Goal: Use online tool/utility: Utilize a website feature to perform a specific function

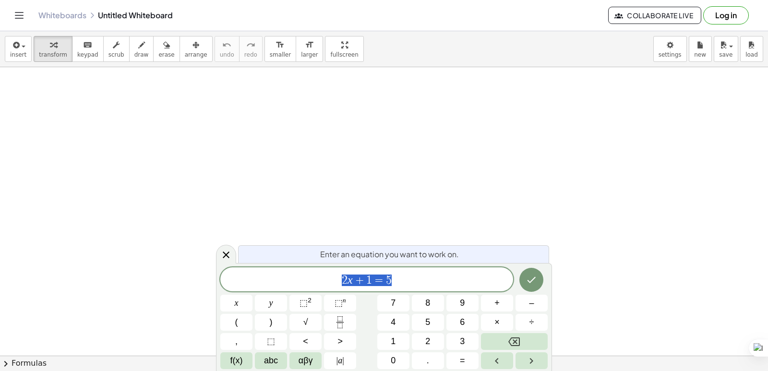
scroll to position [96, 0]
click at [535, 276] on icon "Done" at bounding box center [532, 280] width 12 height 12
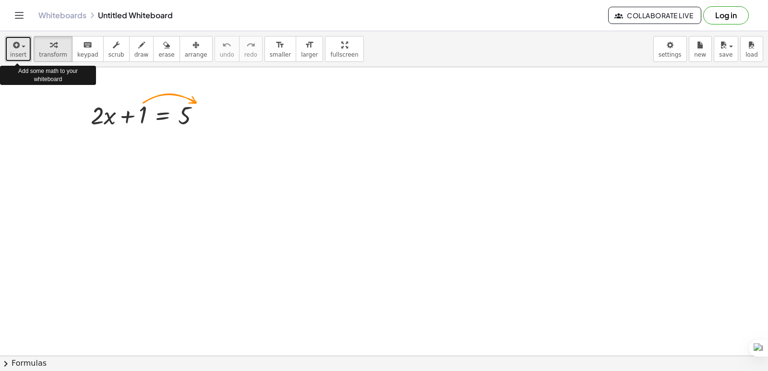
click at [23, 56] on span "insert" at bounding box center [18, 54] width 16 height 7
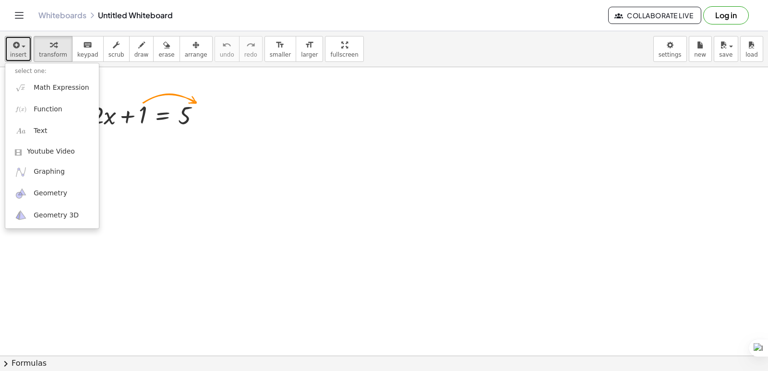
click at [213, 174] on div at bounding box center [384, 291] width 768 height 640
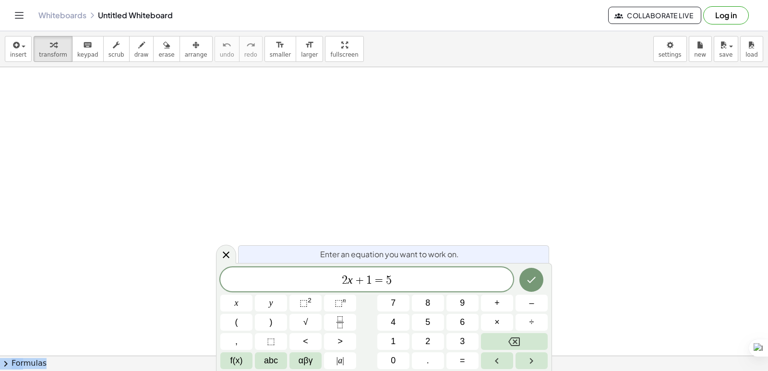
drag, startPoint x: 266, startPoint y: 258, endPoint x: 582, endPoint y: 203, distance: 320.3
click at [582, 203] on body "Graspable Math Activities Get Started Activity Bank Assigned Work Classes White…" at bounding box center [384, 185] width 768 height 371
click at [395, 278] on span "2 x + 1 = 5 ​" at bounding box center [366, 280] width 293 height 13
click at [371, 277] on span "1" at bounding box center [369, 281] width 6 height 12
click at [350, 281] on var "x" at bounding box center [350, 280] width 5 height 12
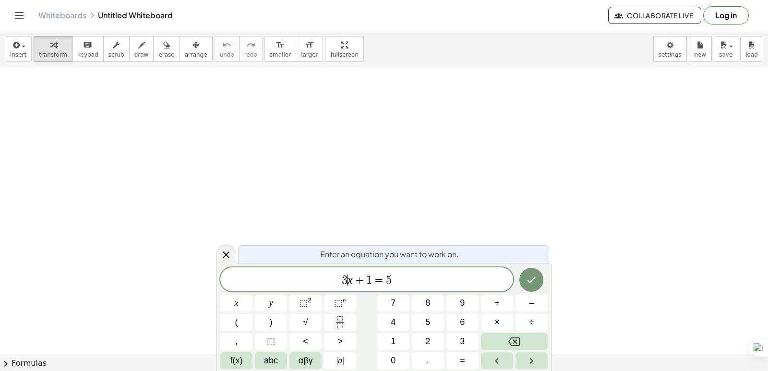
click at [370, 280] on span "1" at bounding box center [369, 281] width 6 height 12
click at [437, 278] on span "3 x + 2 y = − 1 2 ​" at bounding box center [366, 280] width 293 height 13
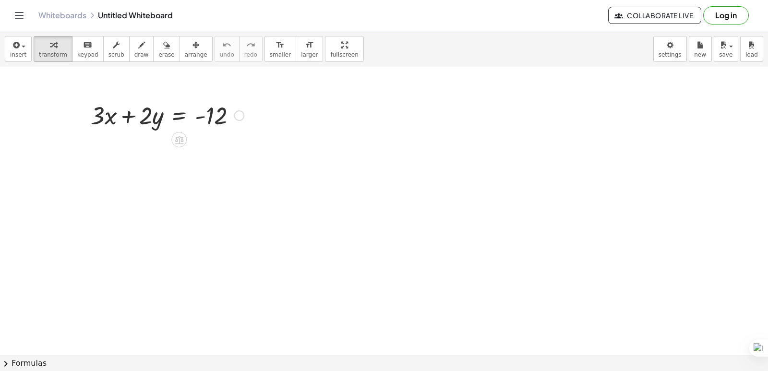
click at [104, 117] on div at bounding box center [167, 114] width 163 height 33
click at [180, 140] on icon at bounding box center [179, 140] width 9 height 8
click at [139, 143] on span "+" at bounding box center [141, 140] width 6 height 14
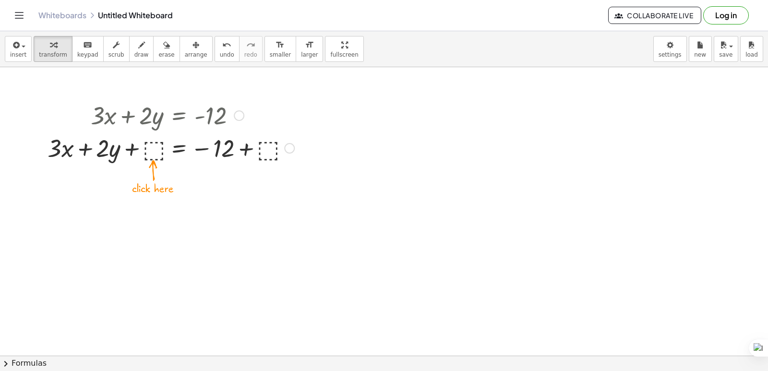
click at [154, 151] on div at bounding box center [171, 147] width 256 height 33
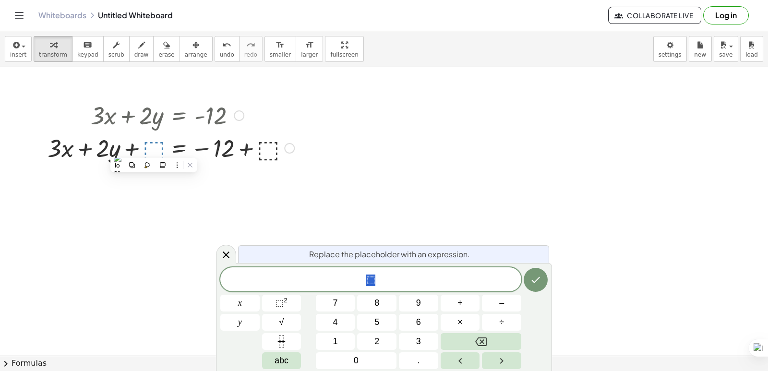
click at [239, 117] on div at bounding box center [239, 115] width 11 height 11
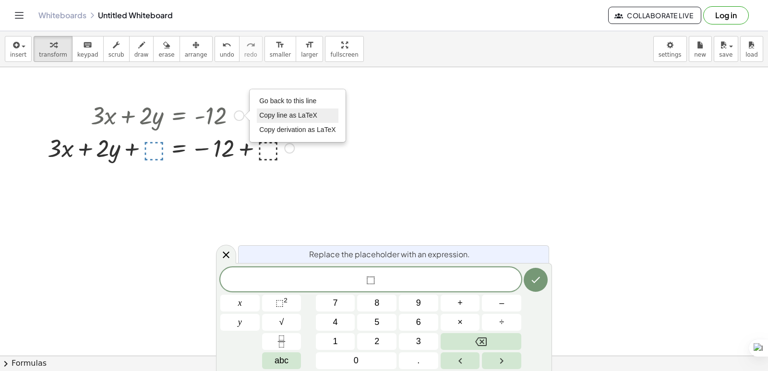
click at [310, 115] on span "Copy line as LaTeX" at bounding box center [288, 115] width 58 height 8
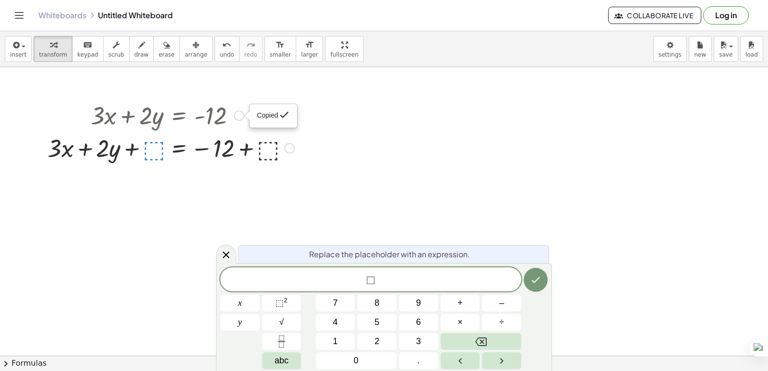
click at [283, 146] on div at bounding box center [171, 147] width 256 height 33
click at [370, 279] on span "⬚" at bounding box center [370, 281] width 9 height 12
click at [228, 107] on div at bounding box center [171, 114] width 256 height 33
drag, startPoint x: 285, startPoint y: 147, endPoint x: 280, endPoint y: 147, distance: 5.3
click at [179, 148] on div "+ · 3 · x + · 2 · y = − 12 + ⬚ + ⬚" at bounding box center [179, 148] width 0 height 0
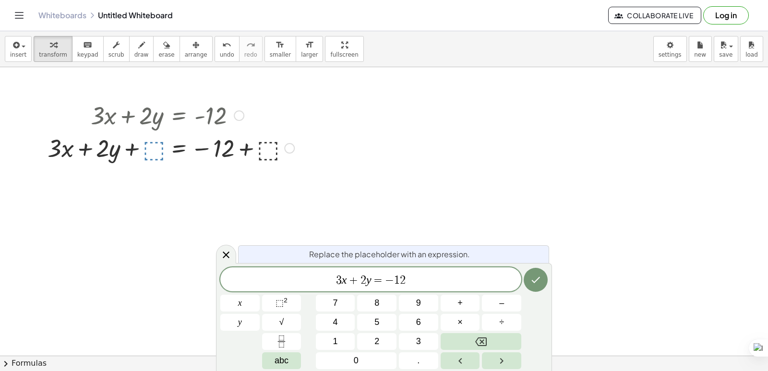
drag, startPoint x: 289, startPoint y: 155, endPoint x: 292, endPoint y: 150, distance: 5.2
click at [289, 153] on div at bounding box center [289, 148] width 11 height 11
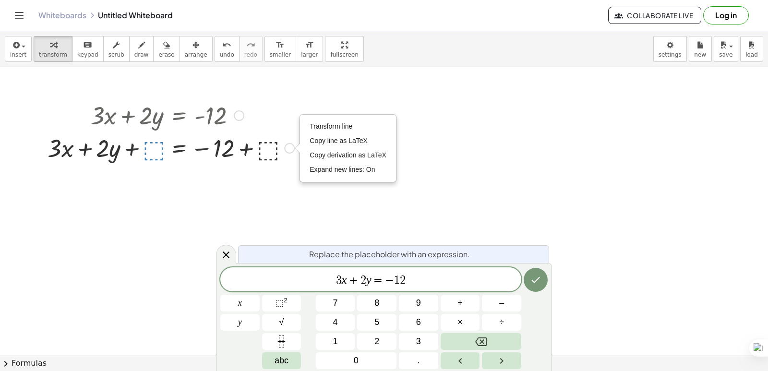
drag, startPoint x: 292, startPoint y: 150, endPoint x: 499, endPoint y: 129, distance: 208.5
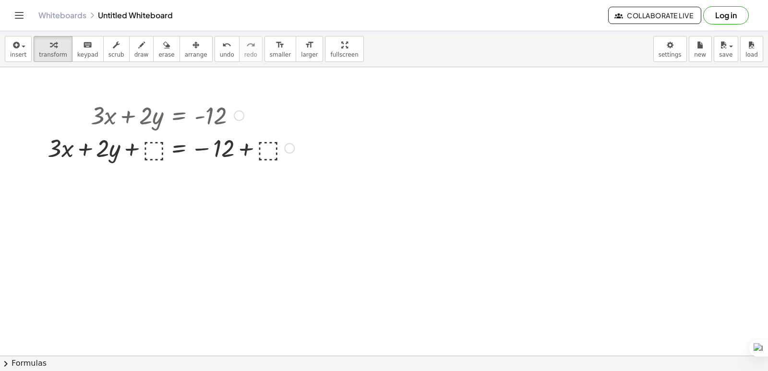
click at [300, 149] on div "+ · 3 · x + · 2 · y = - 12 Copied done + · 3 · x + · 2 · y = − 12 + ⬚ + ⬚ Trans…" at bounding box center [167, 131] width 268 height 70
click at [288, 153] on div "Transform line Copy line as LaTeX Copy derivation as LaTeX Expand new lines: On" at bounding box center [289, 148] width 11 height 11
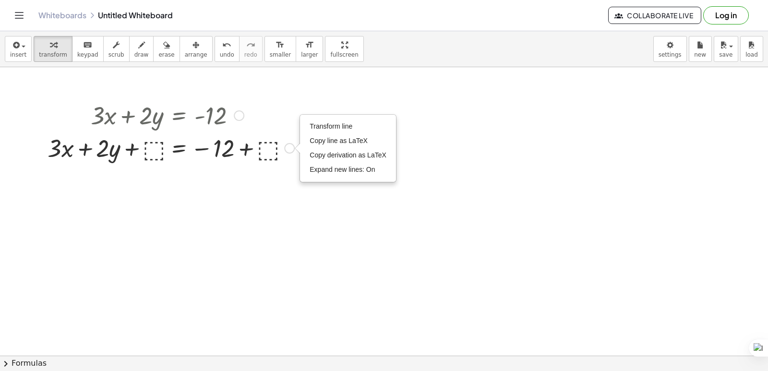
click at [227, 126] on div at bounding box center [171, 114] width 256 height 33
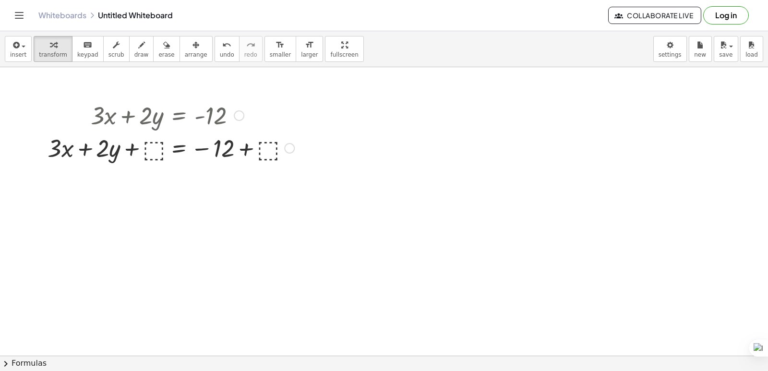
click at [227, 126] on div at bounding box center [171, 114] width 256 height 33
click at [220, 120] on div at bounding box center [171, 114] width 256 height 33
drag, startPoint x: 219, startPoint y: 120, endPoint x: 172, endPoint y: 160, distance: 62.3
click at [172, 160] on div at bounding box center [171, 147] width 256 height 33
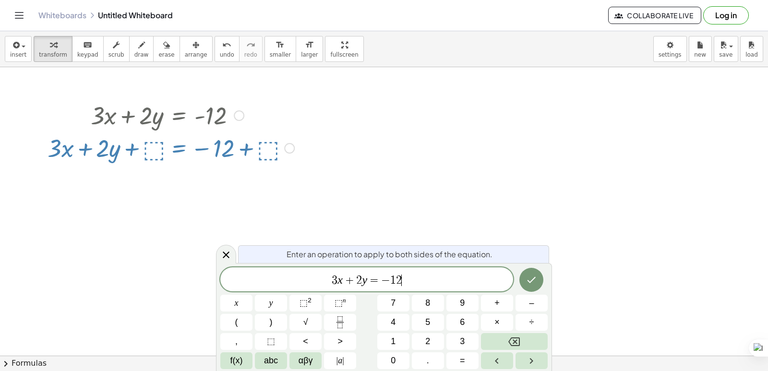
click at [129, 119] on div at bounding box center [171, 114] width 256 height 33
click at [131, 119] on div at bounding box center [171, 114] width 256 height 33
click at [228, 118] on div at bounding box center [171, 114] width 256 height 33
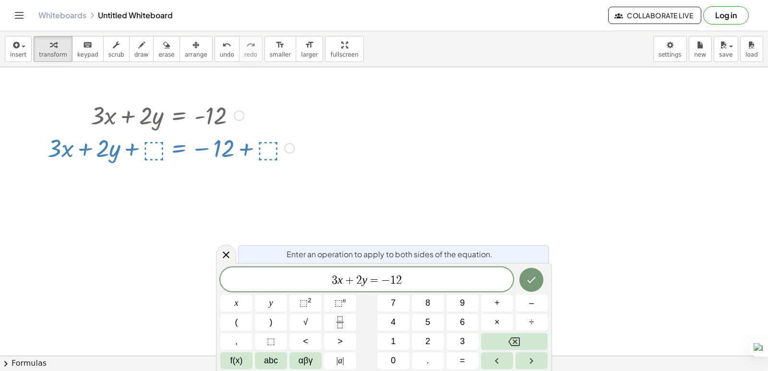
drag, startPoint x: 229, startPoint y: 118, endPoint x: 261, endPoint y: 94, distance: 40.2
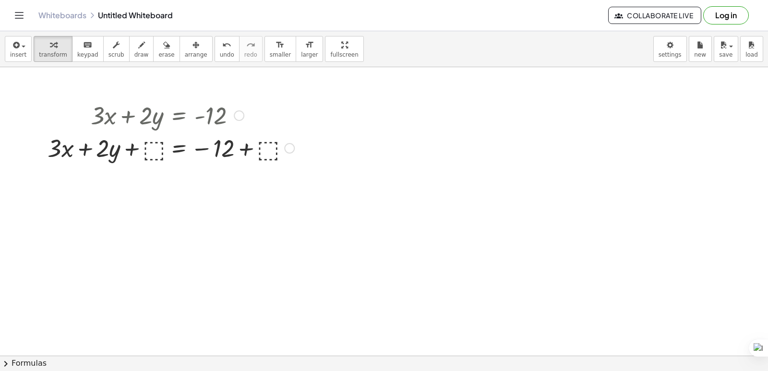
click at [243, 113] on div "Copied done" at bounding box center [239, 115] width 11 height 11
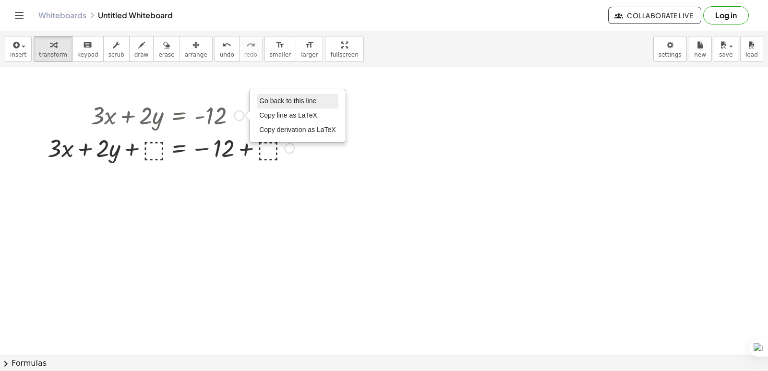
click at [283, 103] on span "Go back to this line" at bounding box center [287, 101] width 57 height 8
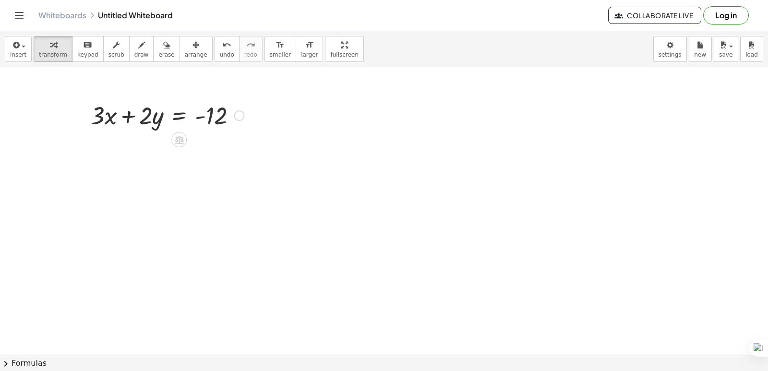
click at [130, 120] on div at bounding box center [167, 114] width 163 height 33
click at [182, 145] on div at bounding box center [178, 139] width 15 height 15
click at [162, 142] on span "−" at bounding box center [160, 140] width 6 height 14
click at [182, 140] on icon at bounding box center [179, 140] width 9 height 8
click at [157, 143] on div "−" at bounding box center [159, 139] width 15 height 15
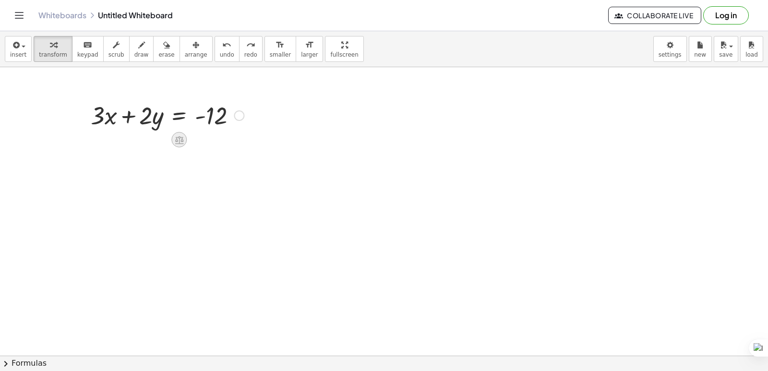
click at [181, 143] on icon at bounding box center [179, 140] width 10 height 10
click at [142, 142] on span "+" at bounding box center [141, 140] width 6 height 14
click at [179, 142] on icon at bounding box center [179, 140] width 9 height 8
click at [201, 143] on span "÷" at bounding box center [198, 140] width 5 height 14
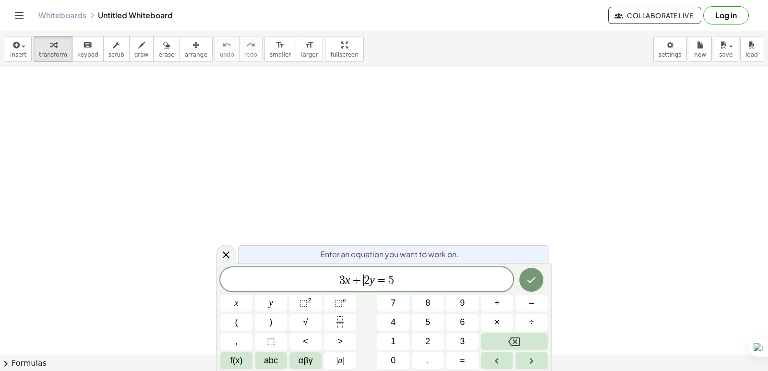
click at [359, 280] on span "+" at bounding box center [357, 281] width 14 height 12
click at [396, 275] on span "3 x − 2 y = 5 ​" at bounding box center [366, 280] width 293 height 13
drag, startPoint x: 410, startPoint y: 279, endPoint x: 258, endPoint y: 282, distance: 152.3
click at [258, 282] on span "3 x − 2 y = − 1 2" at bounding box center [366, 280] width 293 height 13
click at [539, 281] on button "Done" at bounding box center [532, 280] width 24 height 24
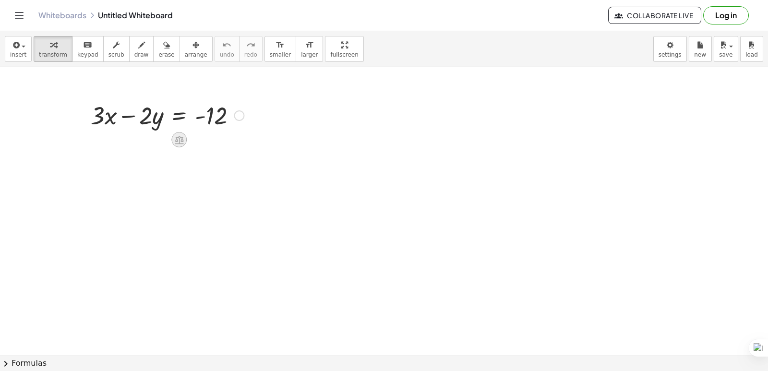
click at [180, 143] on icon at bounding box center [179, 140] width 10 height 10
click at [240, 117] on div at bounding box center [239, 115] width 11 height 11
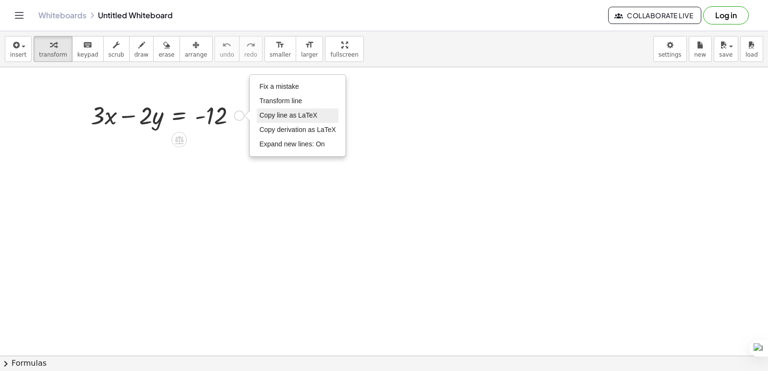
click at [311, 116] on span "Copy line as LaTeX" at bounding box center [288, 115] width 58 height 8
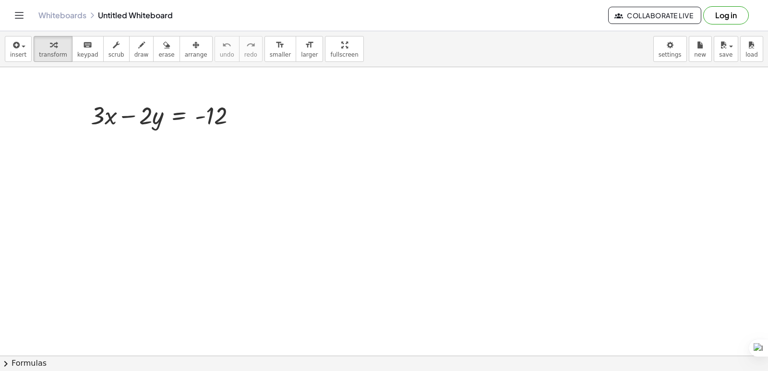
drag, startPoint x: 119, startPoint y: 148, endPoint x: 352, endPoint y: 159, distance: 233.6
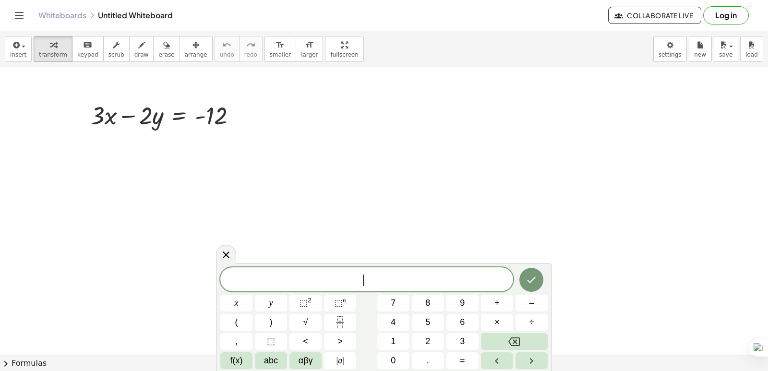
click at [336, 277] on span "​" at bounding box center [366, 280] width 293 height 13
click at [393, 280] on span "4" at bounding box center [396, 281] width 6 height 12
click at [364, 280] on span "2" at bounding box center [367, 281] width 6 height 12
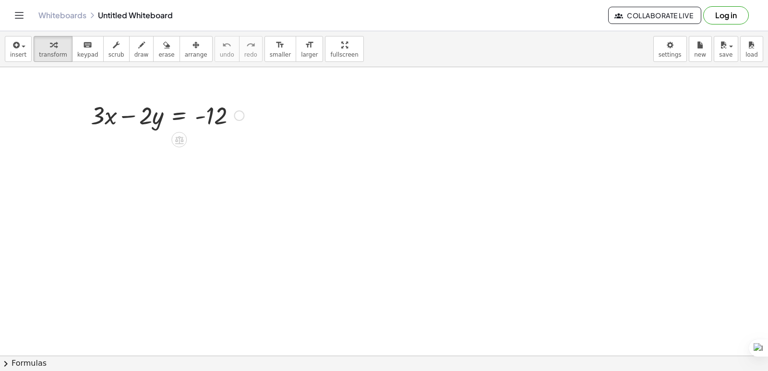
click at [221, 122] on div at bounding box center [167, 114] width 163 height 33
drag, startPoint x: 240, startPoint y: 119, endPoint x: 235, endPoint y: 128, distance: 10.1
click at [235, 128] on div at bounding box center [167, 114] width 163 height 33
click at [238, 120] on div "Copied done" at bounding box center [239, 115] width 11 height 11
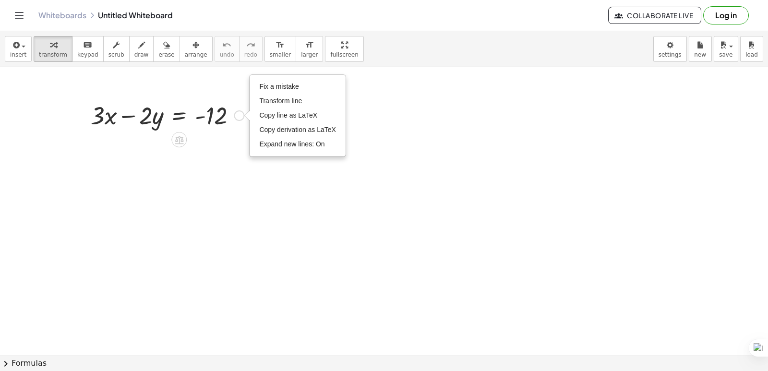
click at [301, 116] on span "Copy line as LaTeX" at bounding box center [288, 115] width 58 height 8
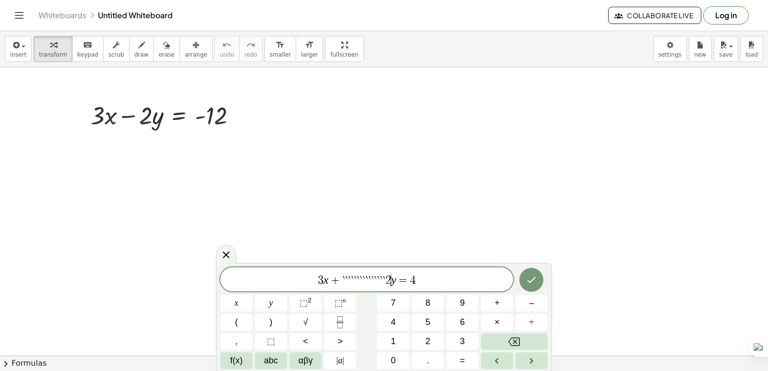
click at [389, 275] on span "2" at bounding box center [389, 281] width 6 height 12
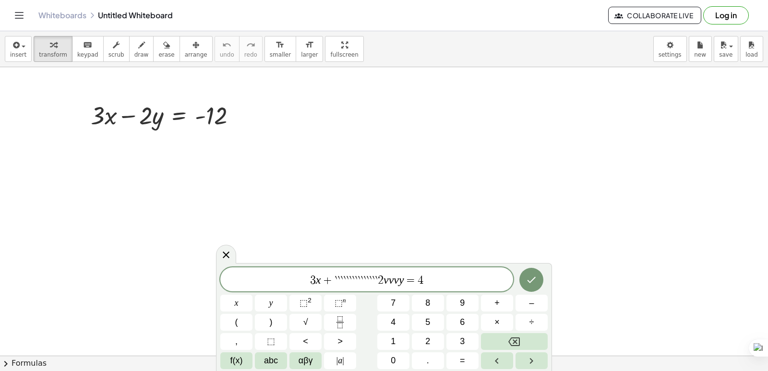
click at [402, 278] on var "y" at bounding box center [401, 280] width 5 height 12
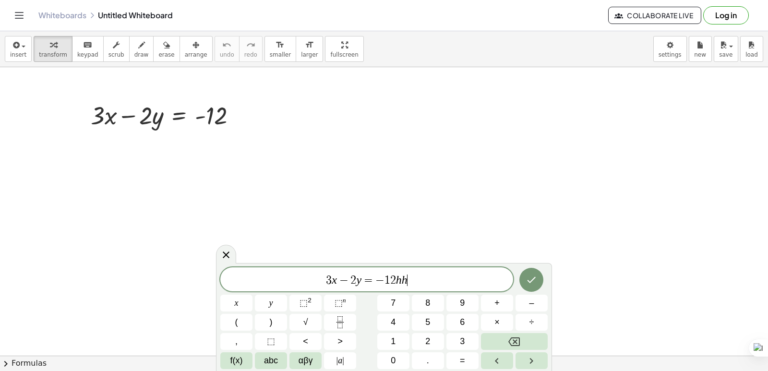
click at [431, 282] on span "3 x − 2 y = − 1 2 h h ​" at bounding box center [366, 280] width 293 height 13
click at [363, 281] on span "−" at bounding box center [357, 281] width 14 height 12
click at [346, 280] on var "x" at bounding box center [347, 280] width 5 height 12
click at [540, 279] on button "Done" at bounding box center [532, 280] width 24 height 24
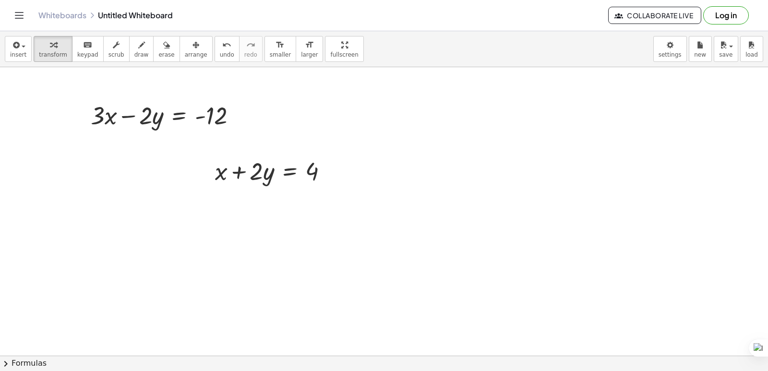
drag, startPoint x: 280, startPoint y: 195, endPoint x: 145, endPoint y: 152, distance: 142.3
click at [222, 176] on div at bounding box center [275, 170] width 130 height 33
click at [317, 173] on div at bounding box center [275, 170] width 130 height 33
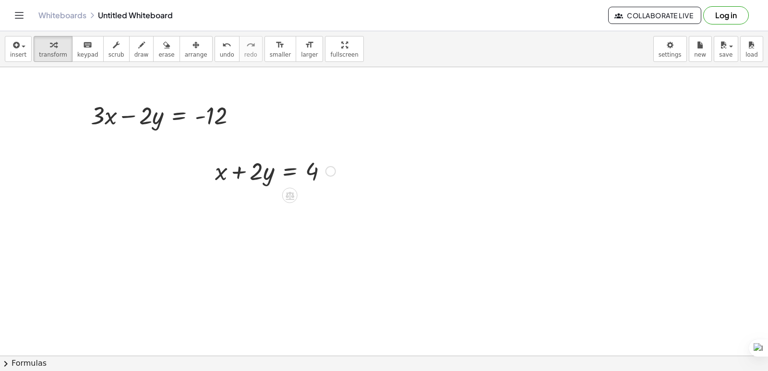
drag, startPoint x: 318, startPoint y: 172, endPoint x: 307, endPoint y: 208, distance: 37.8
drag, startPoint x: 219, startPoint y: 175, endPoint x: 105, endPoint y: 150, distance: 116.6
click at [316, 172] on div at bounding box center [275, 170] width 130 height 33
click at [330, 174] on div at bounding box center [331, 171] width 11 height 11
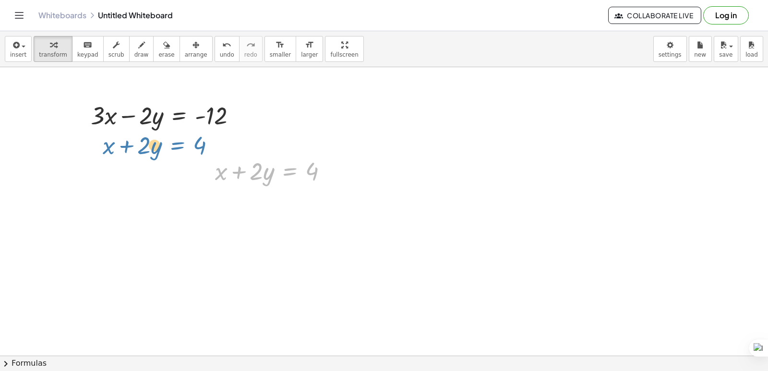
drag, startPoint x: 288, startPoint y: 170, endPoint x: 175, endPoint y: 144, distance: 115.3
drag, startPoint x: 270, startPoint y: 168, endPoint x: 164, endPoint y: 145, distance: 109.0
drag, startPoint x: 292, startPoint y: 198, endPoint x: 158, endPoint y: 140, distance: 145.6
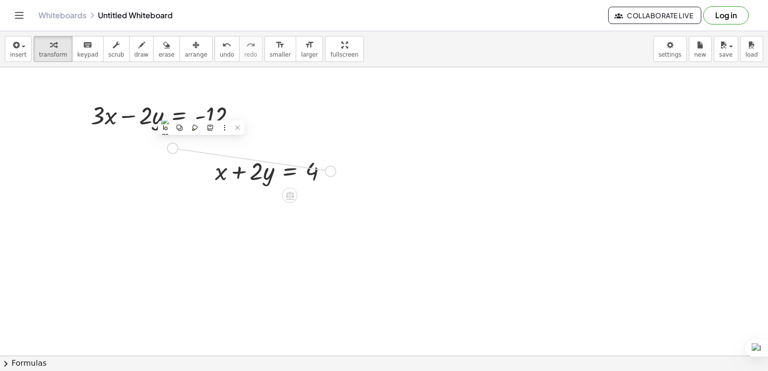
drag, startPoint x: 334, startPoint y: 174, endPoint x: 171, endPoint y: 151, distance: 165.0
drag, startPoint x: 164, startPoint y: 144, endPoint x: 225, endPoint y: 144, distance: 60.5
drag, startPoint x: 162, startPoint y: 147, endPoint x: 231, endPoint y: 147, distance: 69.2
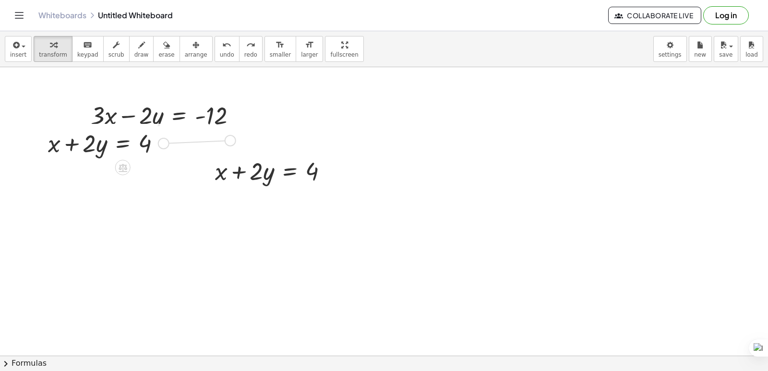
drag, startPoint x: 267, startPoint y: 173, endPoint x: 167, endPoint y: 155, distance: 102.1
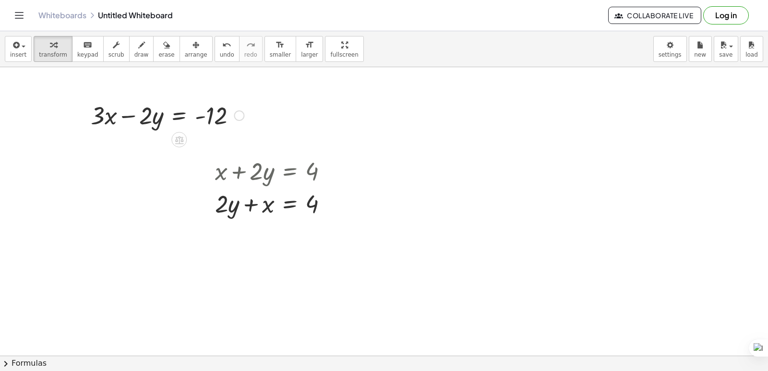
click at [163, 116] on div at bounding box center [167, 114] width 163 height 33
click at [158, 53] on span "erase" at bounding box center [166, 54] width 16 height 7
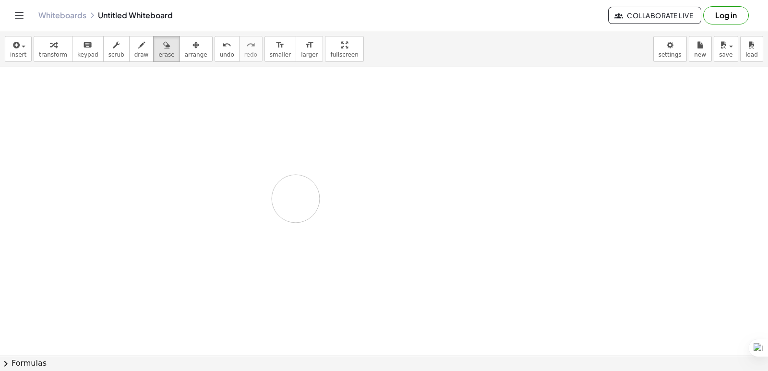
drag, startPoint x: 94, startPoint y: 113, endPoint x: 296, endPoint y: 193, distance: 217.2
drag, startPoint x: 99, startPoint y: 111, endPoint x: 311, endPoint y: 160, distance: 217.4
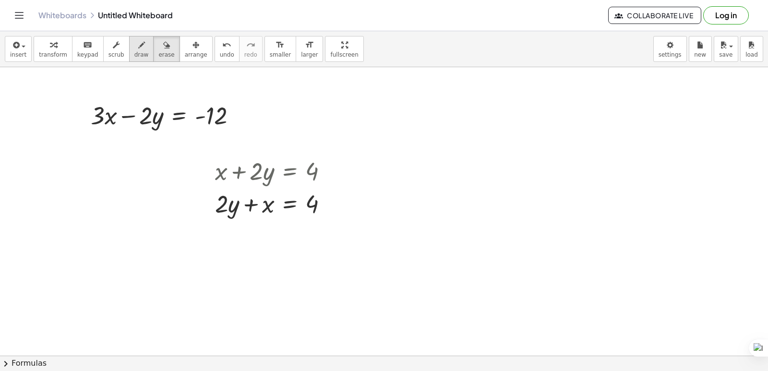
click at [134, 51] on span "draw" at bounding box center [141, 54] width 14 height 7
click at [323, 89] on div "insert select one: Math Expression Function Text Youtube Video Graphing Geometr…" at bounding box center [384, 201] width 768 height 340
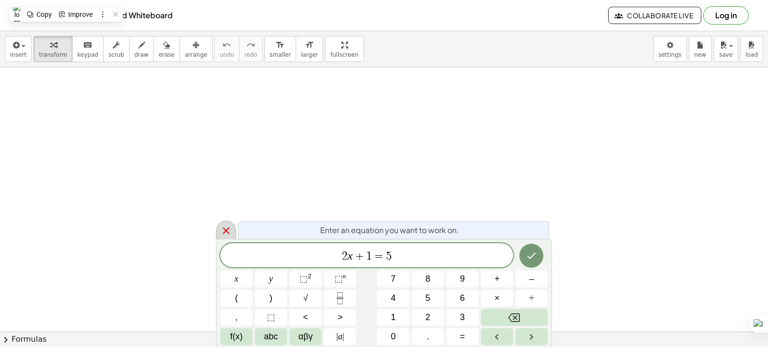
click at [224, 233] on icon at bounding box center [226, 231] width 12 height 12
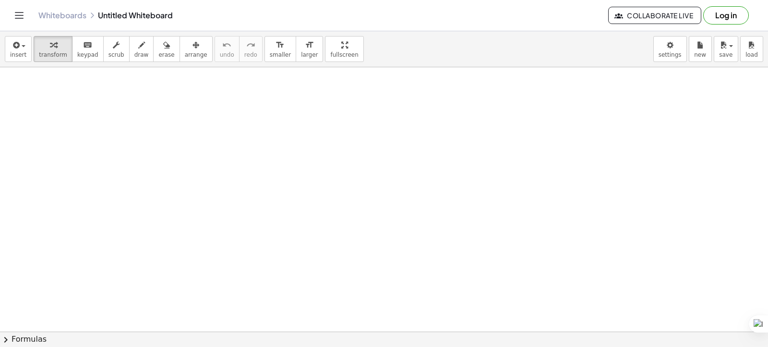
drag, startPoint x: 321, startPoint y: 47, endPoint x: 267, endPoint y: 59, distance: 55.5
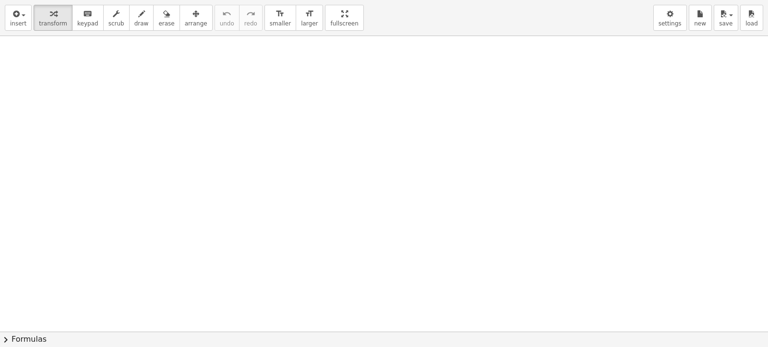
click at [267, 59] on div "insert select one: Math Expression Function Text Youtube Video Graphing Geometr…" at bounding box center [384, 173] width 768 height 347
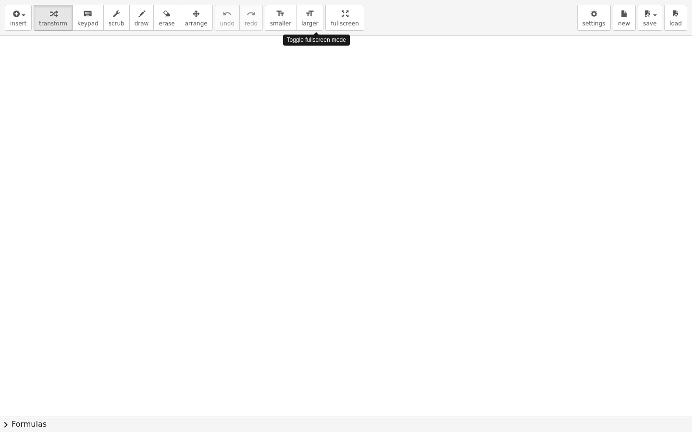
drag, startPoint x: 310, startPoint y: 21, endPoint x: 355, endPoint y: 17, distance: 45.8
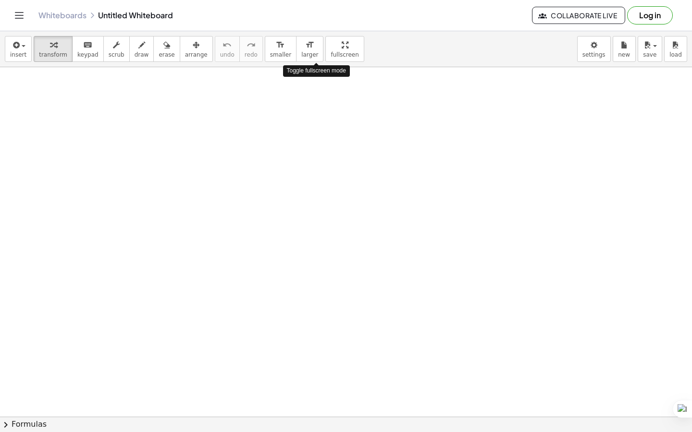
click at [355, 17] on div "Graspable Math Activities Get Started Activity Bank Assigned Work Classes White…" at bounding box center [346, 216] width 692 height 432
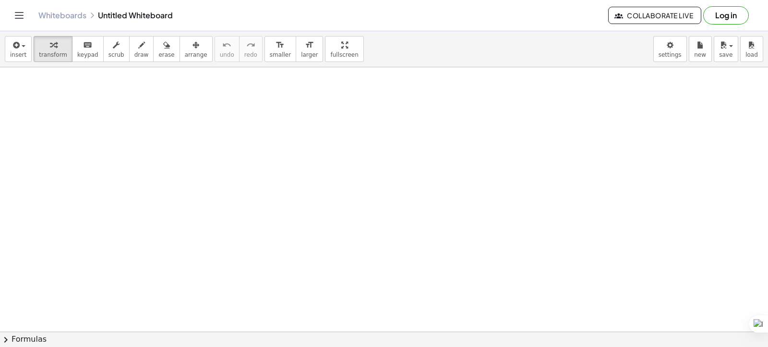
drag, startPoint x: 315, startPoint y: 50, endPoint x: 259, endPoint y: 63, distance: 57.1
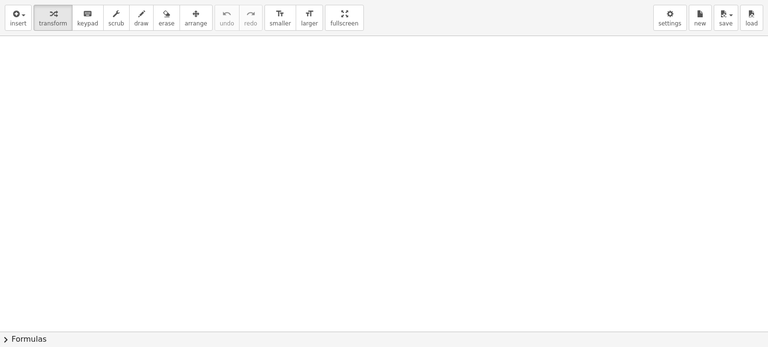
click at [259, 63] on div "insert select one: Math Expression Function Text Youtube Video Graphing Geometr…" at bounding box center [384, 173] width 768 height 347
drag, startPoint x: 314, startPoint y: 19, endPoint x: 359, endPoint y: 16, distance: 45.3
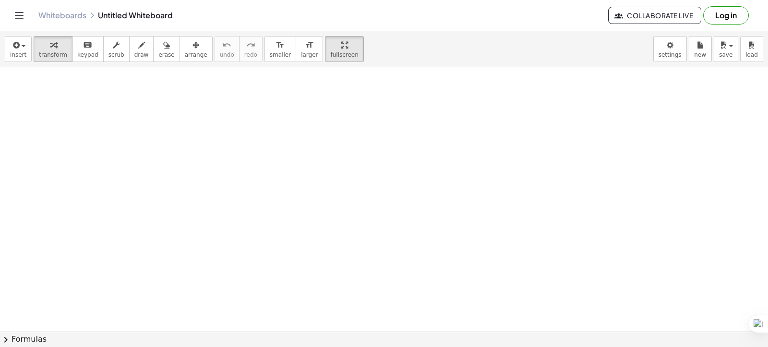
click at [359, 16] on div "Graspable Math Activities Get Started Activity Bank Assigned Work Classes White…" at bounding box center [384, 173] width 768 height 347
click at [138, 47] on icon "button" at bounding box center [141, 45] width 7 height 12
drag, startPoint x: 38, startPoint y: 78, endPoint x: 51, endPoint y: 92, distance: 19.4
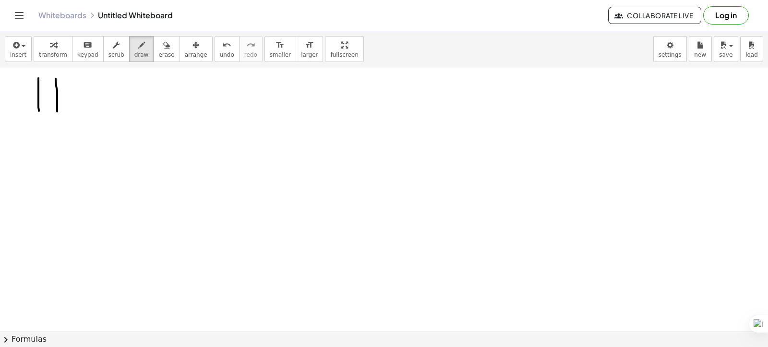
drag, startPoint x: 56, startPoint y: 78, endPoint x: 57, endPoint y: 111, distance: 32.7
drag, startPoint x: 38, startPoint y: 93, endPoint x: 51, endPoint y: 92, distance: 13.5
drag, startPoint x: 70, startPoint y: 91, endPoint x: 83, endPoint y: 90, distance: 12.5
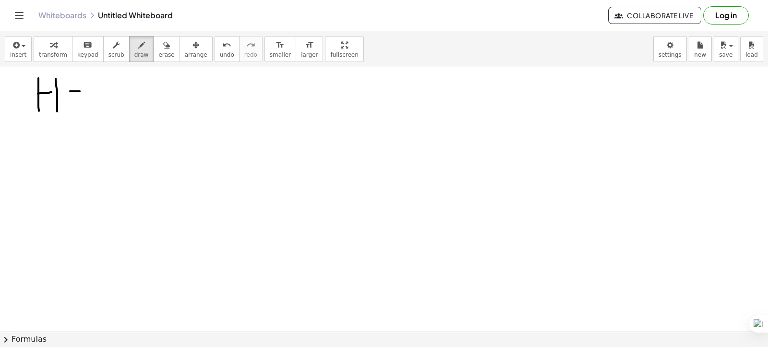
drag, startPoint x: 71, startPoint y: 99, endPoint x: 82, endPoint y: 98, distance: 11.6
drag, startPoint x: 99, startPoint y: 101, endPoint x: 122, endPoint y: 102, distance: 23.5
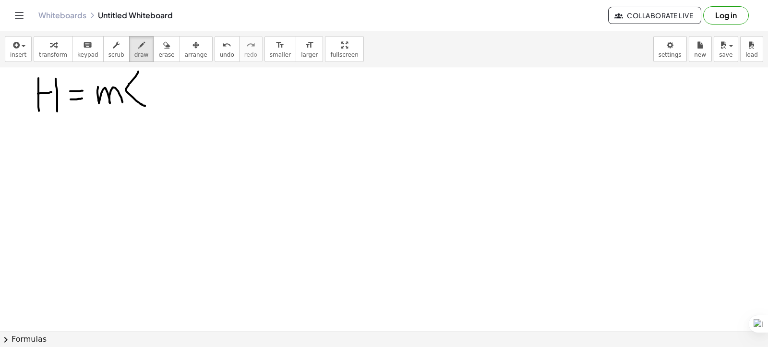
drag, startPoint x: 138, startPoint y: 71, endPoint x: 141, endPoint y: 97, distance: 25.6
drag, startPoint x: 147, startPoint y: 99, endPoint x: 154, endPoint y: 90, distance: 11.0
drag, startPoint x: 155, startPoint y: 82, endPoint x: 168, endPoint y: 91, distance: 15.2
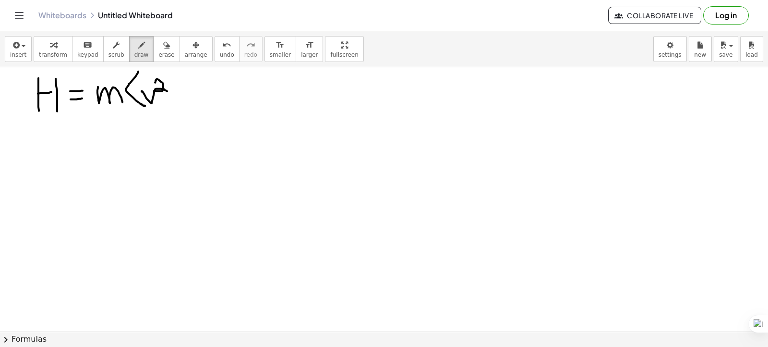
drag, startPoint x: 169, startPoint y: 97, endPoint x: 178, endPoint y: 97, distance: 9.1
drag, startPoint x: 189, startPoint y: 89, endPoint x: 207, endPoint y: 87, distance: 18.3
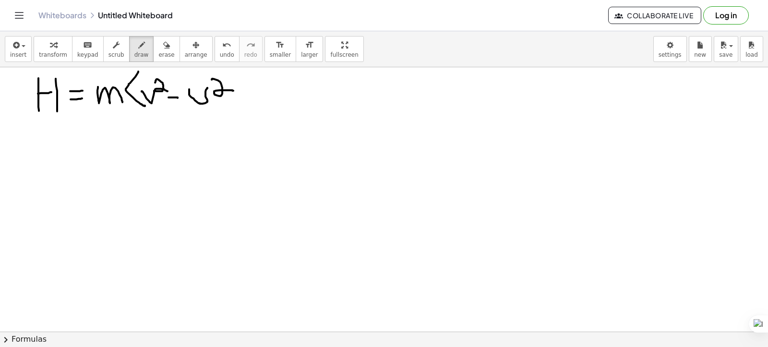
drag, startPoint x: 212, startPoint y: 78, endPoint x: 233, endPoint y: 90, distance: 24.3
drag, startPoint x: 230, startPoint y: 69, endPoint x: 224, endPoint y: 112, distance: 43.7
drag, startPoint x: 93, startPoint y: 115, endPoint x: 234, endPoint y: 117, distance: 140.7
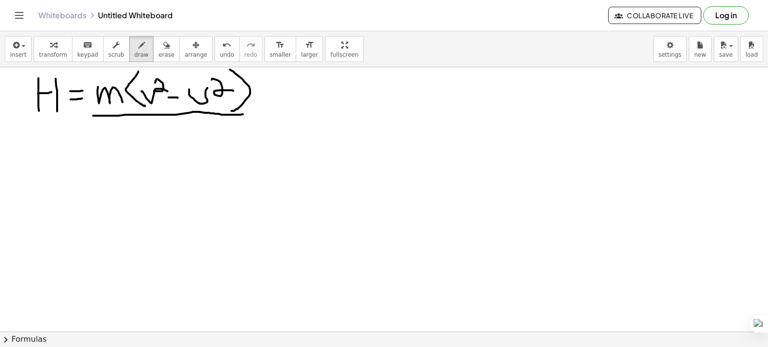
drag, startPoint x: 139, startPoint y: 130, endPoint x: 166, endPoint y: 143, distance: 29.9
drag, startPoint x: 182, startPoint y: 134, endPoint x: 169, endPoint y: 151, distance: 21.2
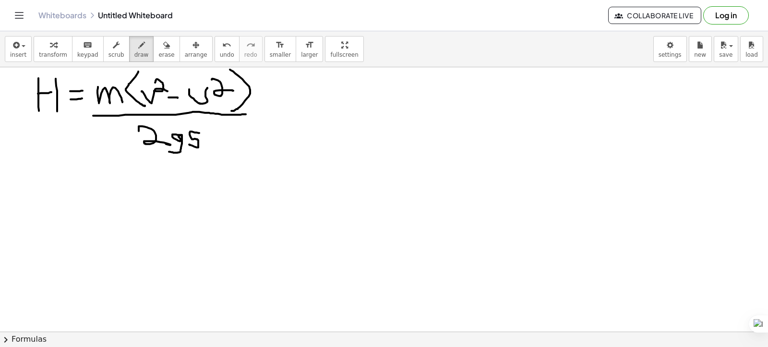
drag, startPoint x: 199, startPoint y: 133, endPoint x: 325, endPoint y: 113, distance: 127.4
drag, startPoint x: 334, startPoint y: 69, endPoint x: 353, endPoint y: 336, distance: 267.7
click at [353, 336] on div "insert select one: Math Expression Function Text Youtube Video Graphing Geometr…" at bounding box center [384, 189] width 768 height 316
drag, startPoint x: 373, startPoint y: 69, endPoint x: 387, endPoint y: 353, distance: 285.1
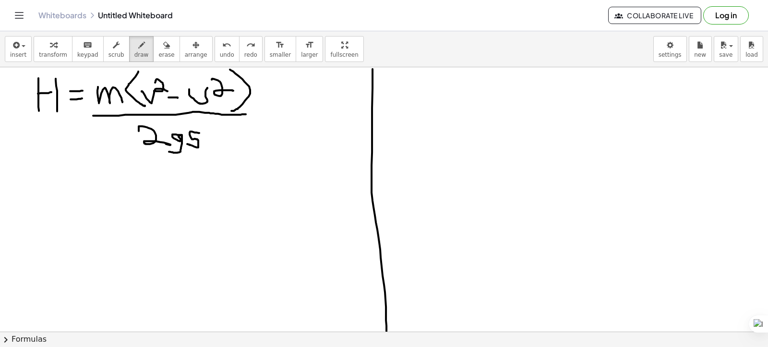
click at [387, 347] on html "Graspable Math Activities Get Started Activity Bank Assigned Work Classes White…" at bounding box center [384, 173] width 768 height 347
drag, startPoint x: 24, startPoint y: 116, endPoint x: 55, endPoint y: 133, distance: 35.0
drag, startPoint x: 46, startPoint y: 133, endPoint x: 46, endPoint y: 158, distance: 25.0
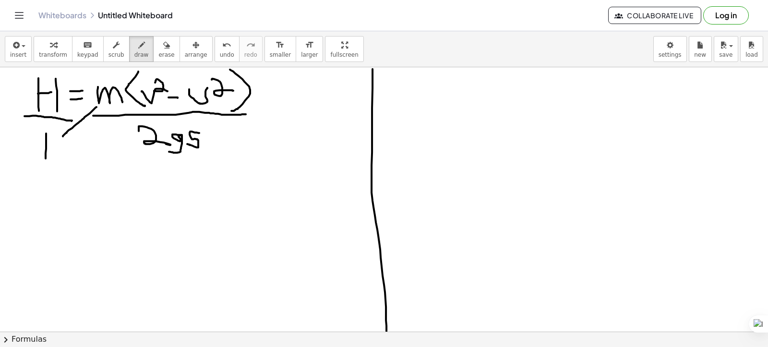
drag, startPoint x: 97, startPoint y: 107, endPoint x: 63, endPoint y: 136, distance: 44.6
drag, startPoint x: 69, startPoint y: 102, endPoint x: 120, endPoint y: 130, distance: 57.4
drag, startPoint x: 14, startPoint y: 182, endPoint x: 43, endPoint y: 187, distance: 29.2
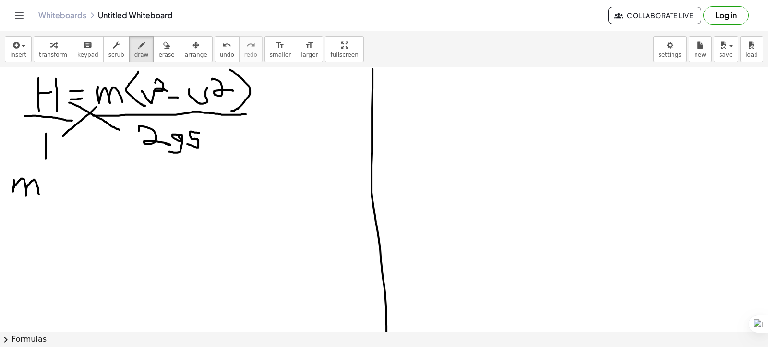
drag, startPoint x: 50, startPoint y: 177, endPoint x: 59, endPoint y: 203, distance: 27.5
drag, startPoint x: 56, startPoint y: 192, endPoint x: 67, endPoint y: 187, distance: 12.0
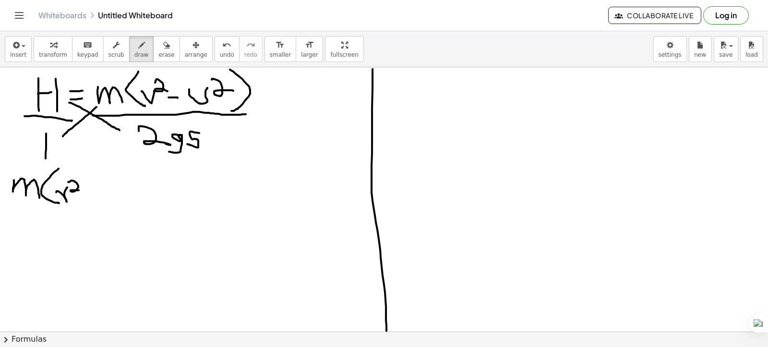
drag, startPoint x: 68, startPoint y: 182, endPoint x: 84, endPoint y: 190, distance: 17.8
drag, startPoint x: 86, startPoint y: 196, endPoint x: 98, endPoint y: 196, distance: 12.0
drag, startPoint x: 107, startPoint y: 190, endPoint x: 119, endPoint y: 188, distance: 12.7
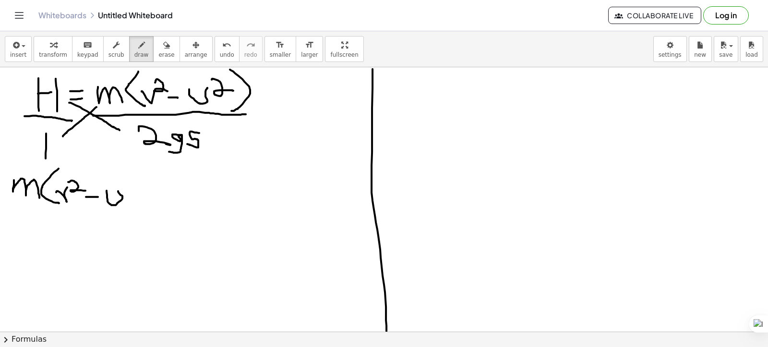
drag
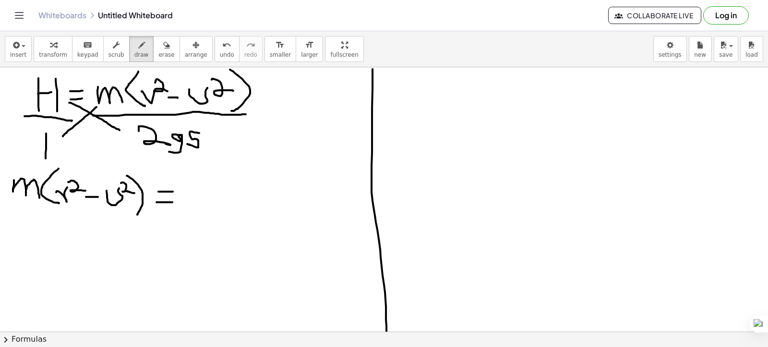
drag, startPoint x: 223, startPoint y: 189, endPoint x: 208, endPoint y: 212, distance: 27.0
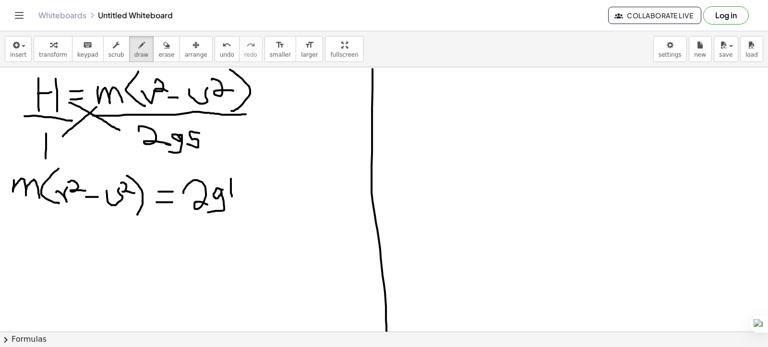
drag, startPoint x: 231, startPoint y: 178, endPoint x: 232, endPoint y: 199, distance: 21.2
drag, startPoint x: 243, startPoint y: 174, endPoint x: 244, endPoint y: 197, distance: 23.1
drag, startPoint x: 233, startPoint y: 186, endPoint x: 252, endPoint y: 187, distance: 19.2
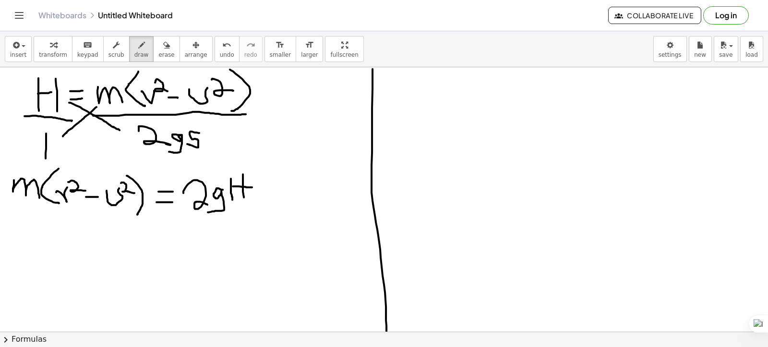
drag, startPoint x: 264, startPoint y: 182, endPoint x: 257, endPoint y: 195, distance: 14.6
drag, startPoint x: 5, startPoint y: 207, endPoint x: 153, endPoint y: 209, distance: 147.9
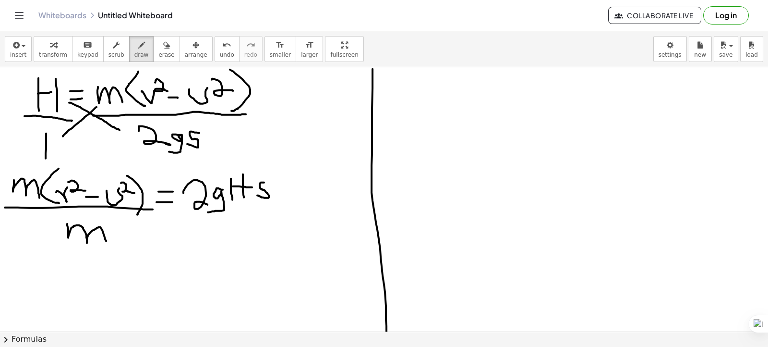
drag, startPoint x: 67, startPoint y: 223, endPoint x: 106, endPoint y: 241, distance: 42.6
drag, startPoint x: 192, startPoint y: 217, endPoint x: 256, endPoint y: 222, distance: 65.0
drag, startPoint x: 223, startPoint y: 239, endPoint x: 243, endPoint y: 246, distance: 21.4
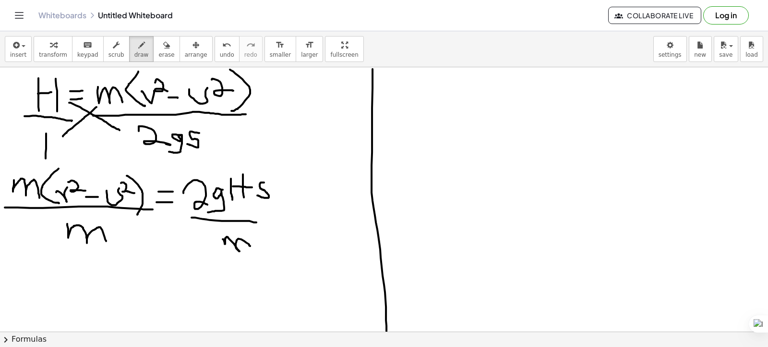
drag, startPoint x: 43, startPoint y: 172, endPoint x: 3, endPoint y: 195, distance: 45.8
drag, startPoint x: 104, startPoint y: 225, endPoint x: 30, endPoint y: 261, distance: 81.8
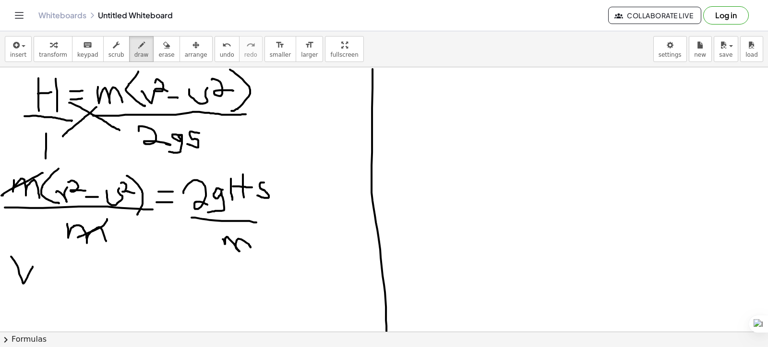
drag, startPoint x: 11, startPoint y: 256, endPoint x: 34, endPoint y: 263, distance: 24.0
drag, startPoint x: 41, startPoint y: 254, endPoint x: 56, endPoint y: 263, distance: 17.5
drag, startPoint x: 58, startPoint y: 277, endPoint x: 71, endPoint y: 277, distance: 12.5
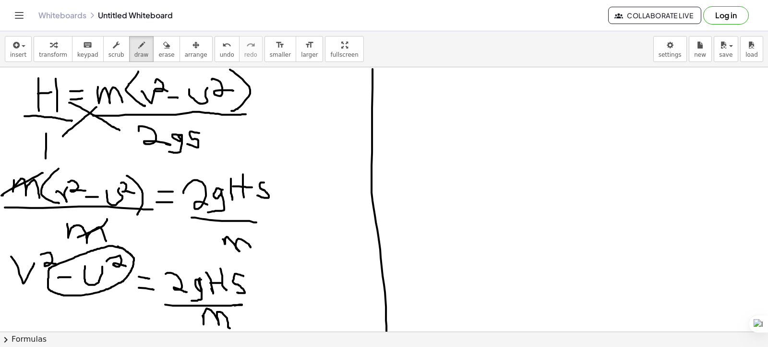
drag, startPoint x: 134, startPoint y: 248, endPoint x: 272, endPoint y: 269, distance: 139.9
drag, startPoint x: 274, startPoint y: 287, endPoint x: 275, endPoint y: 308, distance: 21.2
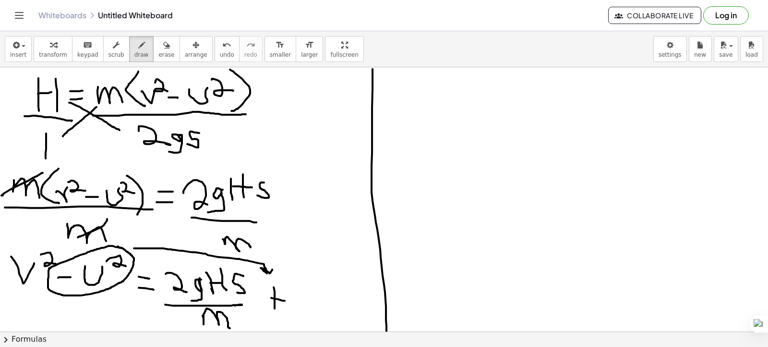
drag, startPoint x: 273, startPoint y: 298, endPoint x: 285, endPoint y: 300, distance: 11.8
drag, startPoint x: 297, startPoint y: 285, endPoint x: 321, endPoint y: 280, distance: 24.4
drag, startPoint x: 332, startPoint y: 269, endPoint x: 287, endPoint y: 311, distance: 61.2
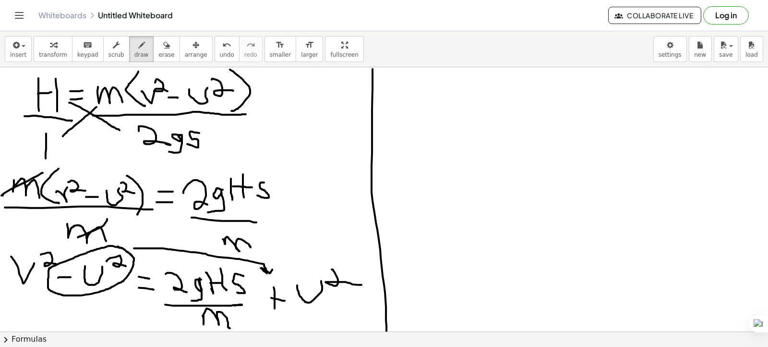
drag, startPoint x: 294, startPoint y: 310, endPoint x: 326, endPoint y: 315, distance: 32.1
drag, startPoint x: 316, startPoint y: 317, endPoint x: 317, endPoint y: 327, distance: 9.7
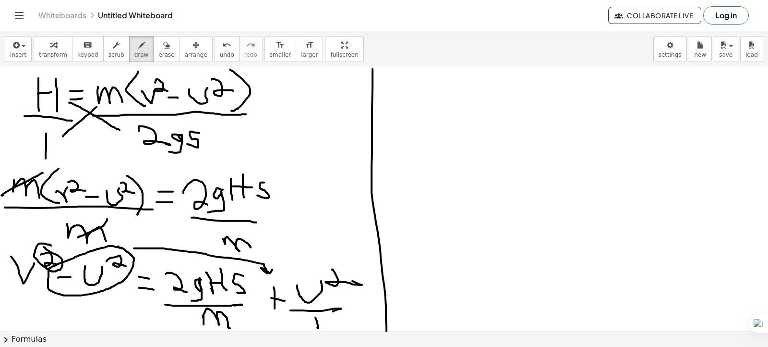
drag, startPoint x: 48, startPoint y: 244, endPoint x: 44, endPoint y: 246, distance: 4.9
drag, startPoint x: 390, startPoint y: 103, endPoint x: 426, endPoint y: 95, distance: 36.4
drag, startPoint x: 429, startPoint y: 117, endPoint x: 431, endPoint y: 131, distance: 14.5
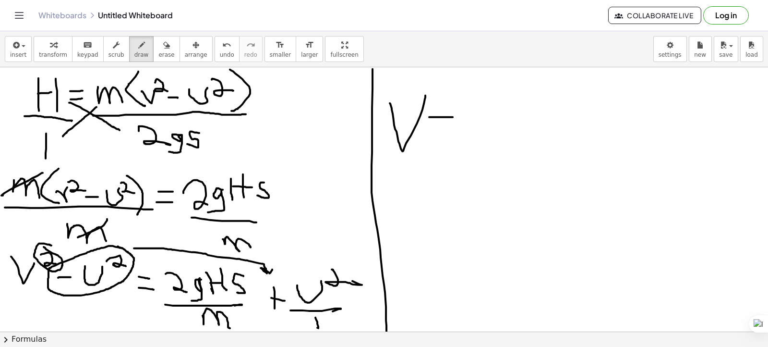
drag, startPoint x: 436, startPoint y: 134, endPoint x: 455, endPoint y: 134, distance: 19.7
drag, startPoint x: 484, startPoint y: 88, endPoint x: 474, endPoint y: 171, distance: 83.7
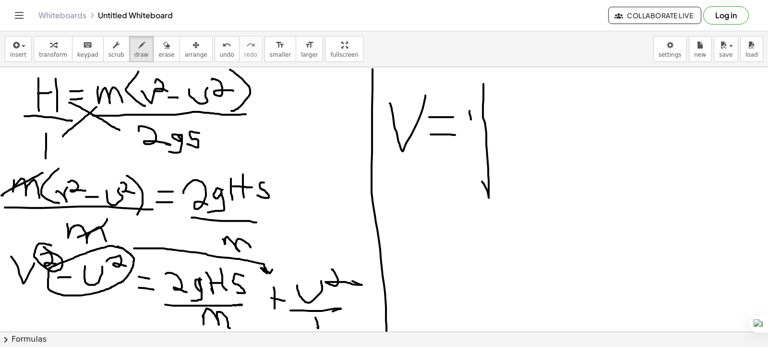
drag, startPoint x: 470, startPoint y: 110, endPoint x: 472, endPoint y: 125, distance: 15.1
drag, startPoint x: 469, startPoint y: 130, endPoint x: 474, endPoint y: 131, distance: 5.4
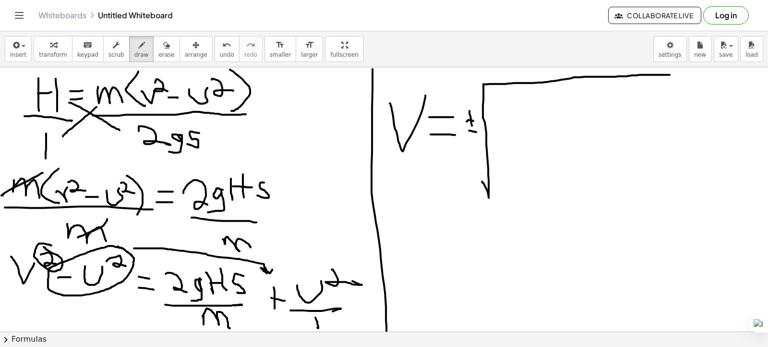
drag, startPoint x: 484, startPoint y: 84, endPoint x: 672, endPoint y: 74, distance: 188.0
drag, startPoint x: 500, startPoint y: 100, endPoint x: 530, endPoint y: 108, distance: 30.8
drag, startPoint x: 537, startPoint y: 102, endPoint x: 524, endPoint y: 121, distance: 22.4
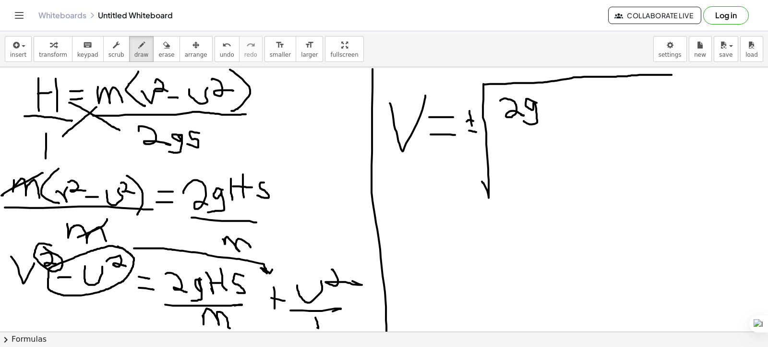
drag, startPoint x: 540, startPoint y: 97, endPoint x: 546, endPoint y: 113, distance: 17.8
drag, startPoint x: 550, startPoint y: 88, endPoint x: 558, endPoint y: 108, distance: 21.3
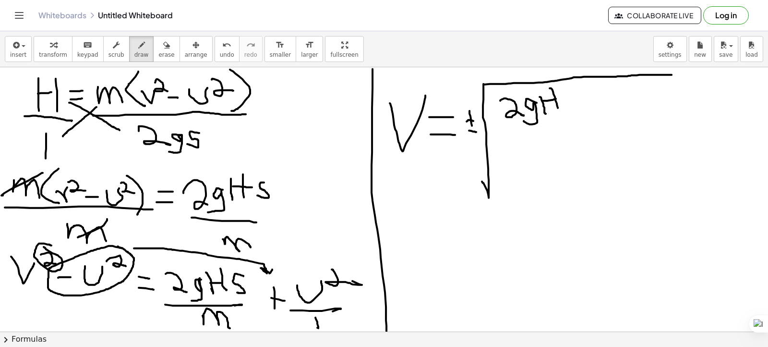
drag, startPoint x: 600, startPoint y: 89, endPoint x: 568, endPoint y: 106, distance: 36.5
drag, startPoint x: 509, startPoint y: 129, endPoint x: 584, endPoint y: 130, distance: 74.9
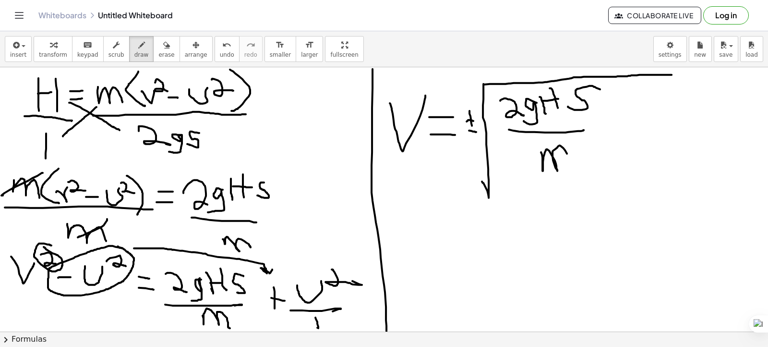
drag, startPoint x: 541, startPoint y: 152, endPoint x: 571, endPoint y: 165, distance: 32.0
drag, startPoint x: 611, startPoint y: 113, endPoint x: 615, endPoint y: 144, distance: 31.0
drag, startPoint x: 614, startPoint y: 123, endPoint x: 626, endPoint y: 118, distance: 13.6
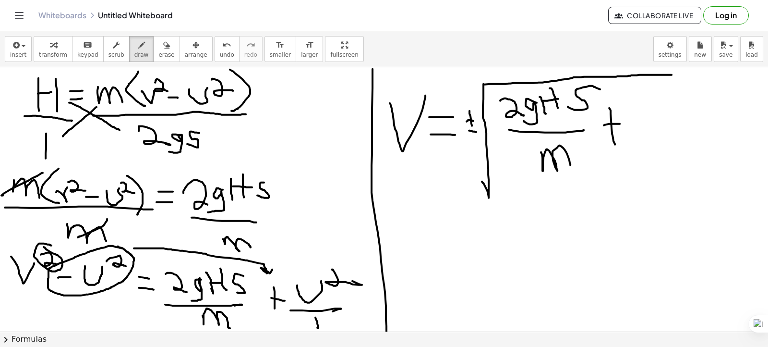
drag, startPoint x: 633, startPoint y: 103, endPoint x: 651, endPoint y: 99, distance: 18.1
drag, startPoint x: 654, startPoint y: 92, endPoint x: 670, endPoint y: 98, distance: 17.9
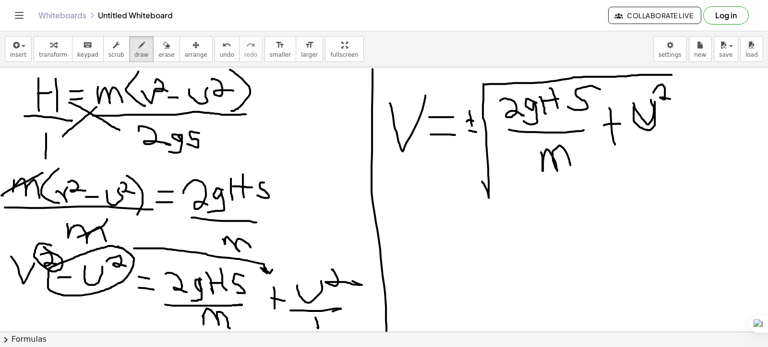
drag, startPoint x: 634, startPoint y: 106, endPoint x: 655, endPoint y: 101, distance: 21.2
click at [158, 52] on span "erase" at bounding box center [166, 54] width 16 height 7
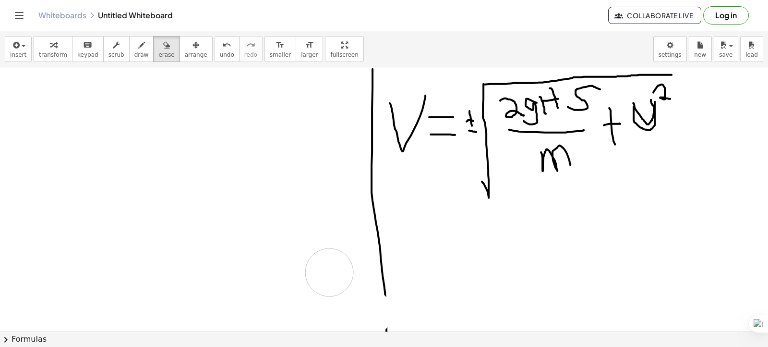
drag, startPoint x: 29, startPoint y: 91, endPoint x: 329, endPoint y: 272, distance: 350.7
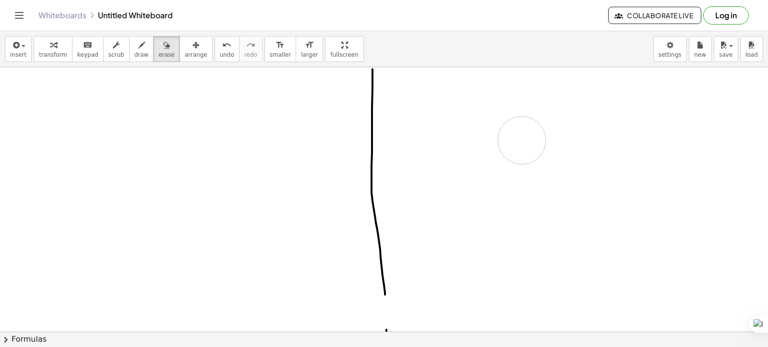
drag, startPoint x: 496, startPoint y: 195, endPoint x: 522, endPoint y: 140, distance: 61.2
drag, startPoint x: 133, startPoint y: 54, endPoint x: 0, endPoint y: 125, distance: 150.8
click at [134, 55] on span "draw" at bounding box center [141, 54] width 14 height 7
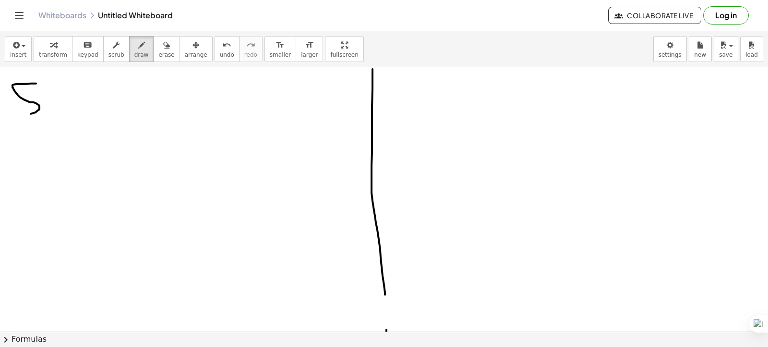
drag, startPoint x: 36, startPoint y: 83, endPoint x: 31, endPoint y: 115, distance: 32.6
drag, startPoint x: 49, startPoint y: 102, endPoint x: 49, endPoint y: 113, distance: 11.5
drag, startPoint x: 61, startPoint y: 106, endPoint x: 100, endPoint y: 111, distance: 40.3
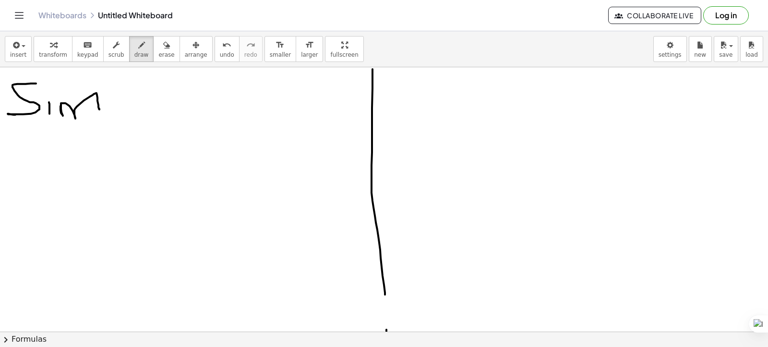
drag, startPoint x: 107, startPoint y: 100, endPoint x: 118, endPoint y: 98, distance: 10.7
drag, startPoint x: 127, startPoint y: 91, endPoint x: 123, endPoint y: 110, distance: 19.2
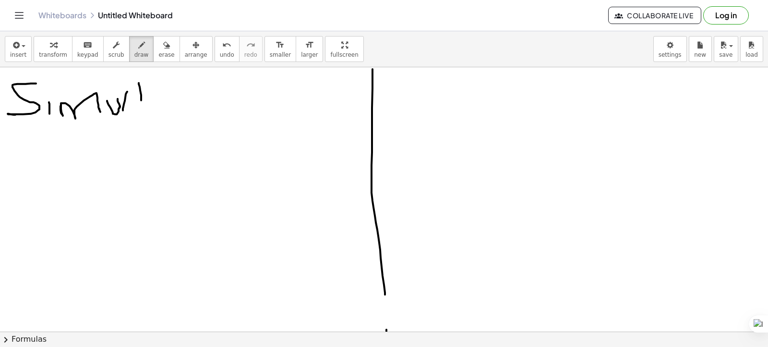
drag, startPoint x: 139, startPoint y: 83, endPoint x: 141, endPoint y: 118, distance: 35.6
drag, startPoint x: 134, startPoint y: 100, endPoint x: 147, endPoint y: 102, distance: 13.1
drag, startPoint x: 158, startPoint y: 105, endPoint x: 165, endPoint y: 116, distance: 13.3
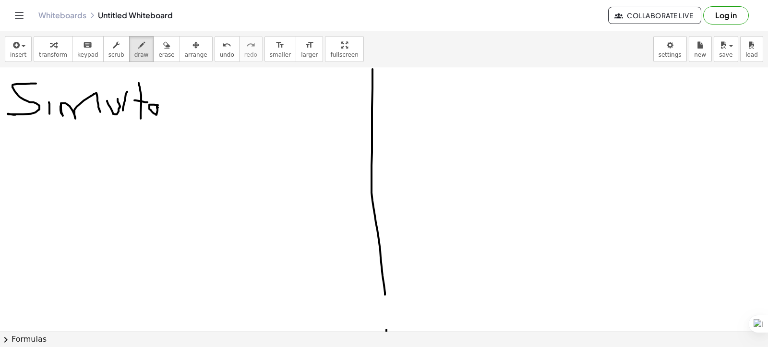
drag, startPoint x: 167, startPoint y: 110, endPoint x: 178, endPoint y: 116, distance: 12.5
drag, startPoint x: 180, startPoint y: 110, endPoint x: 202, endPoint y: 119, distance: 23.7
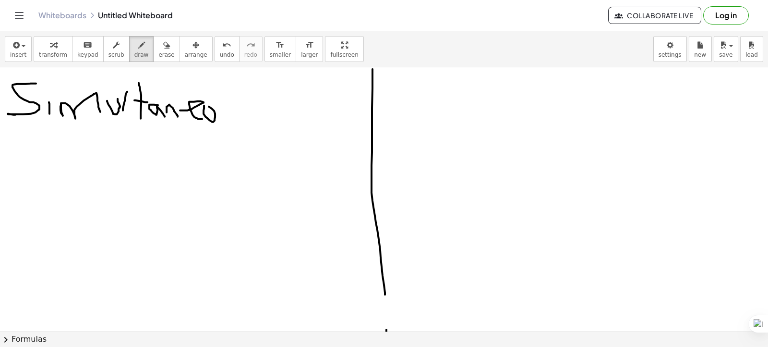
drag, startPoint x: 204, startPoint y: 105, endPoint x: 205, endPoint y: 110, distance: 5.4
drag, startPoint x: 219, startPoint y: 105, endPoint x: 241, endPoint y: 122, distance: 27.6
drag, startPoint x: 248, startPoint y: 101, endPoint x: 250, endPoint y: 119, distance: 18.4
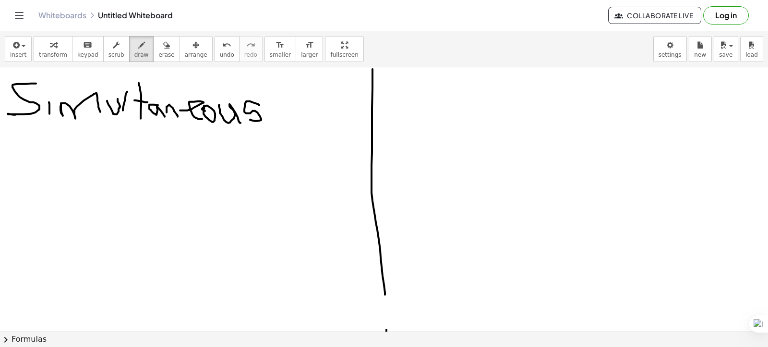
drag, startPoint x: 286, startPoint y: 115, endPoint x: 301, endPoint y: 120, distance: 15.5
drag, startPoint x: 307, startPoint y: 110, endPoint x: 313, endPoint y: 110, distance: 6.2
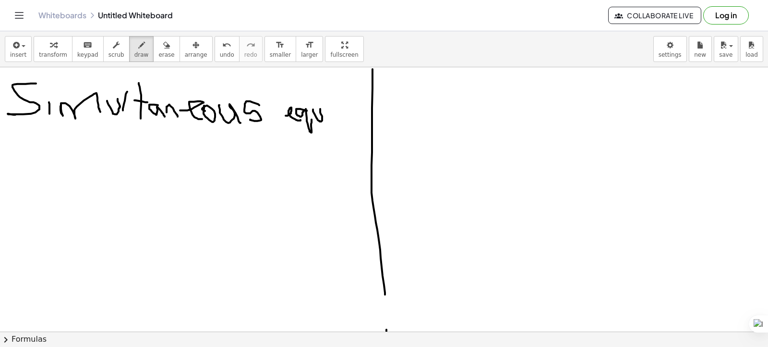
drag, startPoint x: 313, startPoint y: 109, endPoint x: 320, endPoint y: 109, distance: 7.3
drag, startPoint x: 333, startPoint y: 111, endPoint x: 332, endPoint y: 117, distance: 5.8
drag, startPoint x: 340, startPoint y: 100, endPoint x: 336, endPoint y: 111, distance: 11.2
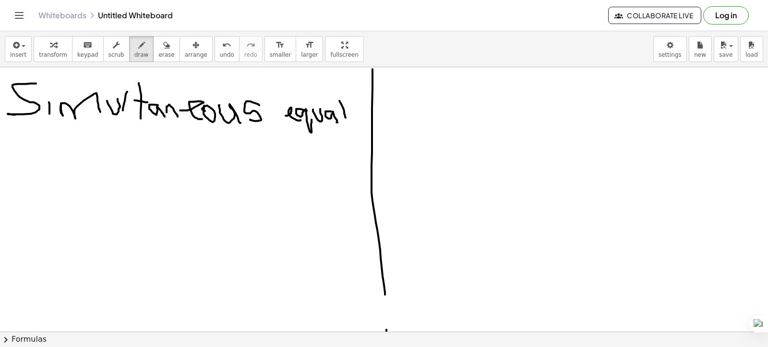
drag, startPoint x: 339, startPoint y: 105, endPoint x: 346, endPoint y: 106, distance: 7.7
click at [158, 53] on span "erase" at bounding box center [166, 54] width 16 height 7
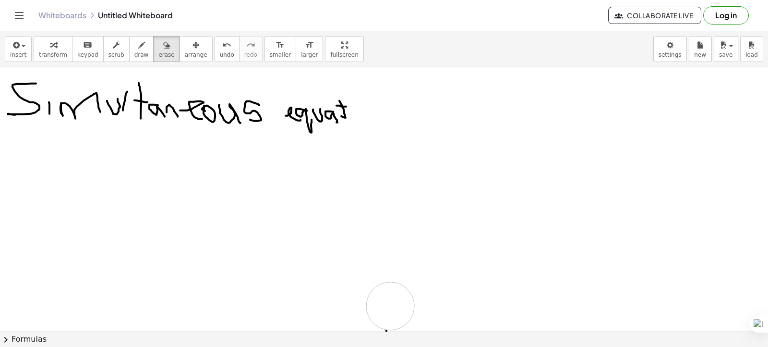
drag, startPoint x: 375, startPoint y: 68, endPoint x: 384, endPoint y: 303, distance: 234.5
click at [134, 52] on span "draw" at bounding box center [141, 54] width 14 height 7
drag, startPoint x: 352, startPoint y: 108, endPoint x: 354, endPoint y: 121, distance: 12.6
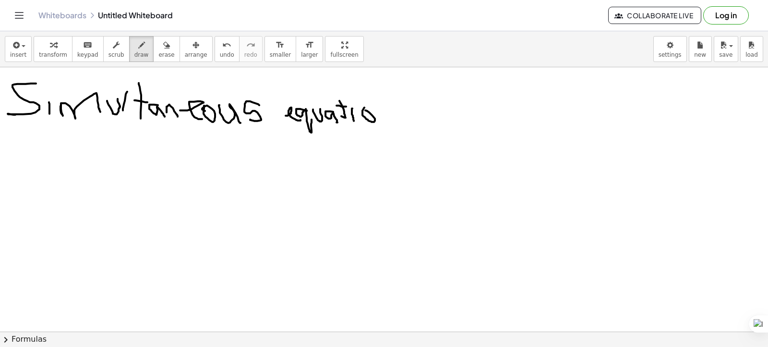
drag, startPoint x: 379, startPoint y: 111, endPoint x: 403, endPoint y: 115, distance: 24.3
drag, startPoint x: 405, startPoint y: 111, endPoint x: 376, endPoint y: 129, distance: 34.1
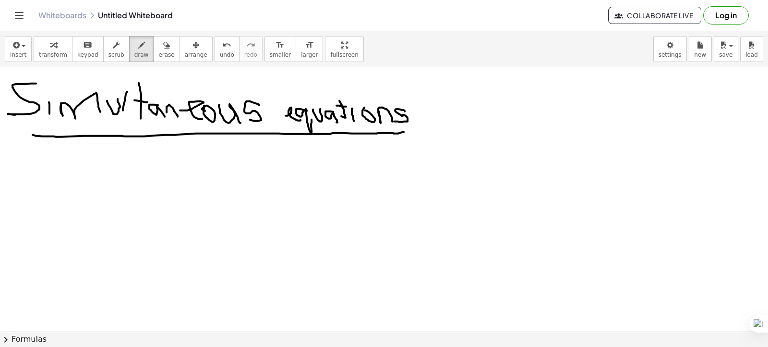
drag, startPoint x: 33, startPoint y: 134, endPoint x: 414, endPoint y: 133, distance: 381.8
drag, startPoint x: 136, startPoint y: 187, endPoint x: 154, endPoint y: 193, distance: 18.8
drag, startPoint x: 137, startPoint y: 203, endPoint x: 163, endPoint y: 205, distance: 26.5
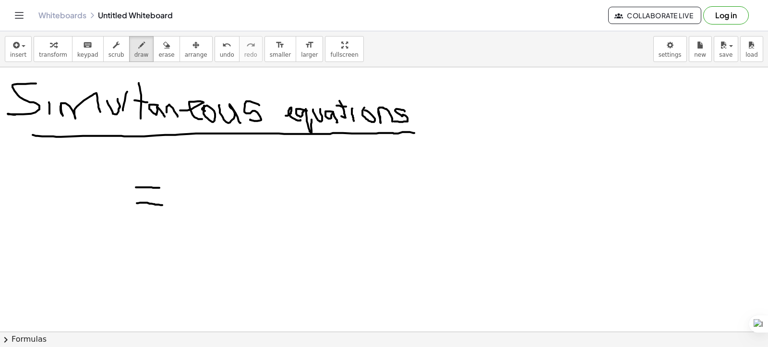
drag, startPoint x: 56, startPoint y: 181, endPoint x: 69, endPoint y: 203, distance: 25.2
drag, startPoint x: 81, startPoint y: 186, endPoint x: 92, endPoint y: 195, distance: 14.7
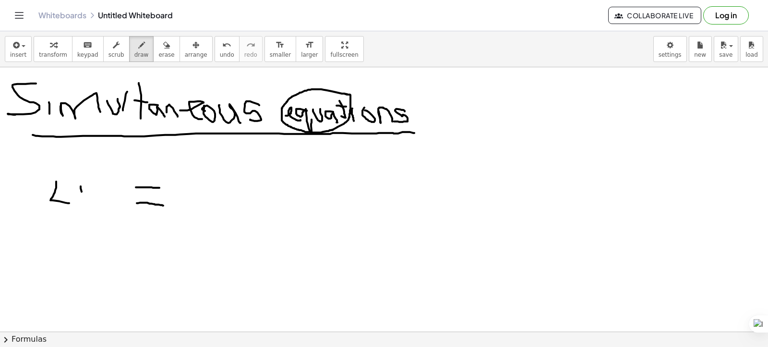
drag, startPoint x: 97, startPoint y: 184, endPoint x: 95, endPoint y: 205, distance: 21.2
drag, startPoint x: 85, startPoint y: 196, endPoint x: 100, endPoint y: 195, distance: 14.4
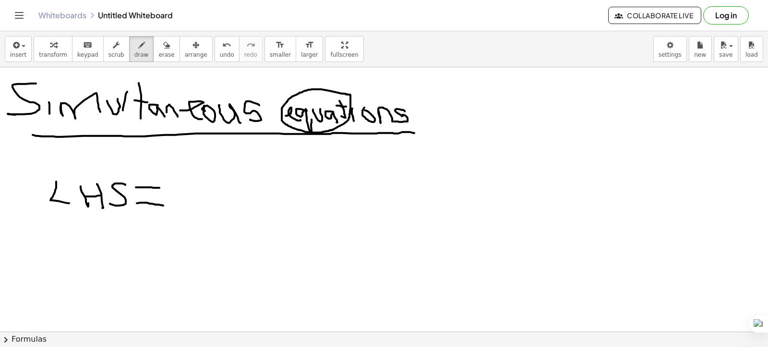
drag, startPoint x: 122, startPoint y: 183, endPoint x: 110, endPoint y: 203, distance: 23.7
drag, startPoint x: 182, startPoint y: 185, endPoint x: 223, endPoint y: 192, distance: 41.4
drag, startPoint x: 229, startPoint y: 184, endPoint x: 250, endPoint y: 175, distance: 23.2
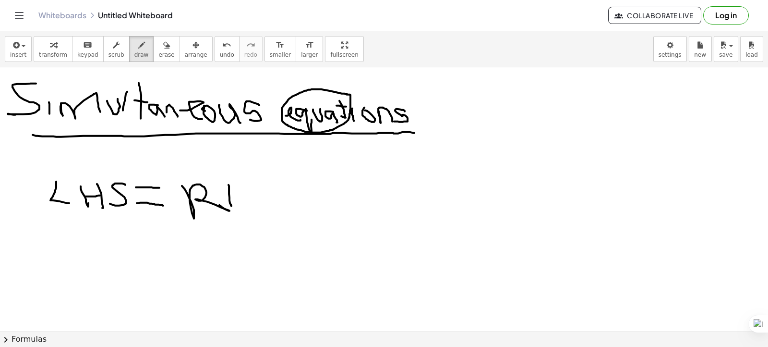
drag, startPoint x: 251, startPoint y: 174, endPoint x: 237, endPoint y: 195, distance: 24.6
drag, startPoint x: 230, startPoint y: 190, endPoint x: 248, endPoint y: 193, distance: 18.4
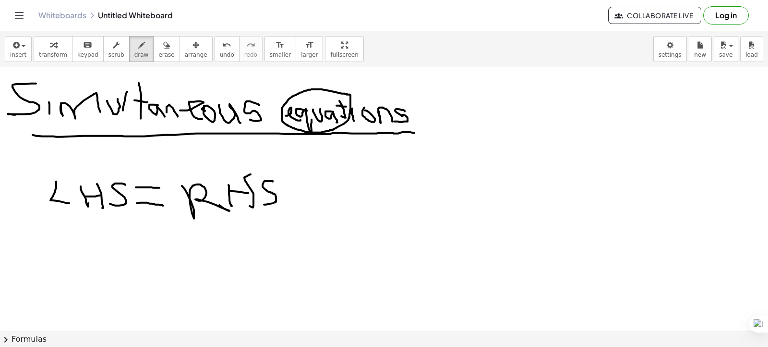
drag, startPoint x: 273, startPoint y: 181, endPoint x: 264, endPoint y: 204, distance: 24.6
click at [158, 51] on span "erase" at bounding box center [166, 54] width 16 height 7
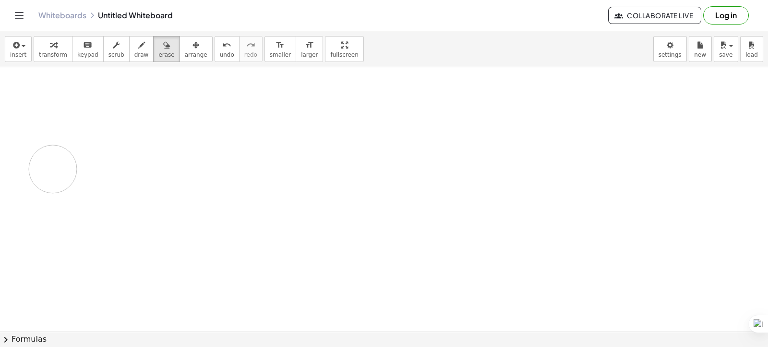
drag, startPoint x: 28, startPoint y: 83, endPoint x: 127, endPoint y: 164, distance: 128.3
drag, startPoint x: 372, startPoint y: 68, endPoint x: 383, endPoint y: 289, distance: 221.7
click at [134, 57] on span "draw" at bounding box center [141, 54] width 14 height 7
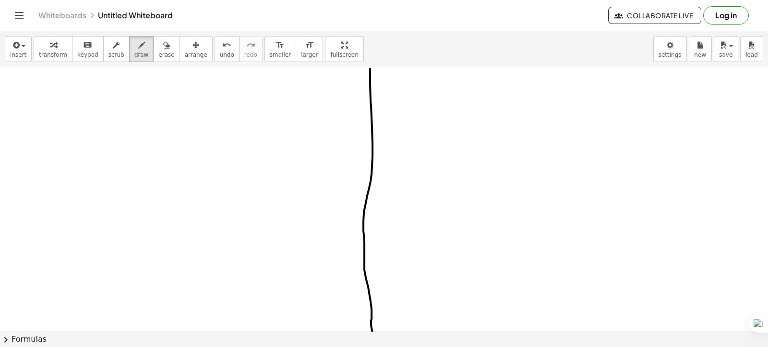
drag, startPoint x: 370, startPoint y: 68, endPoint x: 374, endPoint y: 351, distance: 282.9
click at [374, 347] on html "Graspable Math Activities Get Started Activity Bank Assigned Work Classes White…" at bounding box center [384, 173] width 768 height 347
drag, startPoint x: 28, startPoint y: 80, endPoint x: 35, endPoint y: 101, distance: 22.2
drag, startPoint x: 50, startPoint y: 89, endPoint x: 63, endPoint y: 94, distance: 13.2
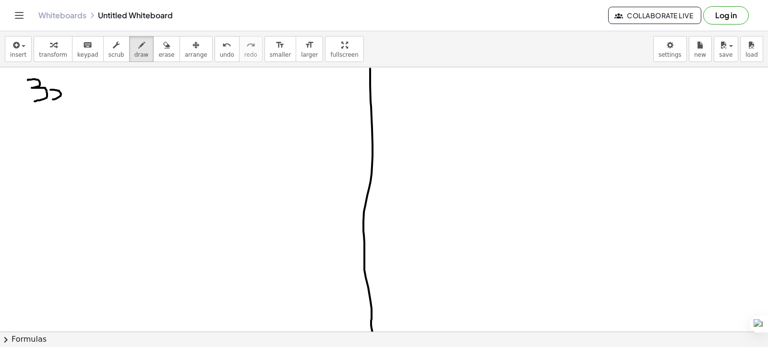
drag, startPoint x: 65, startPoint y: 89, endPoint x: 68, endPoint y: 98, distance: 10.0
drag, startPoint x: 74, startPoint y: 95, endPoint x: 92, endPoint y: 94, distance: 18.3
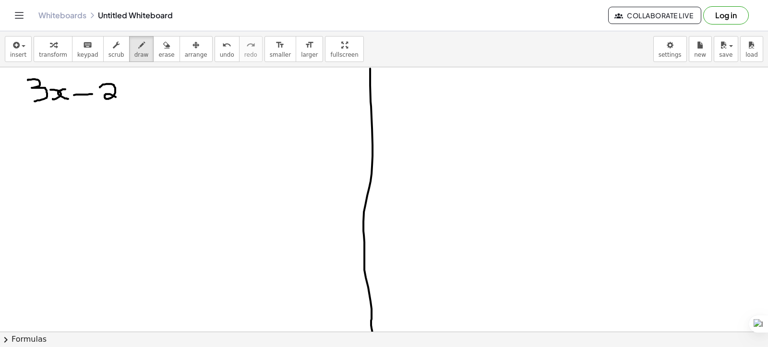
drag, startPoint x: 100, startPoint y: 87, endPoint x: 118, endPoint y: 97, distance: 20.9
drag, startPoint x: 123, startPoint y: 89, endPoint x: 126, endPoint y: 112, distance: 23.2
drag, startPoint x: 151, startPoint y: 90, endPoint x: 162, endPoint y: 90, distance: 10.6
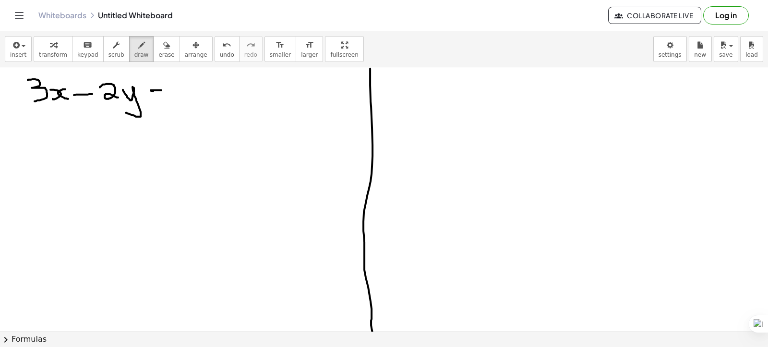
drag, startPoint x: 152, startPoint y: 97, endPoint x: 162, endPoint y: 97, distance: 9.6
drag, startPoint x: 168, startPoint y: 94, endPoint x: 182, endPoint y: 94, distance: 14.9
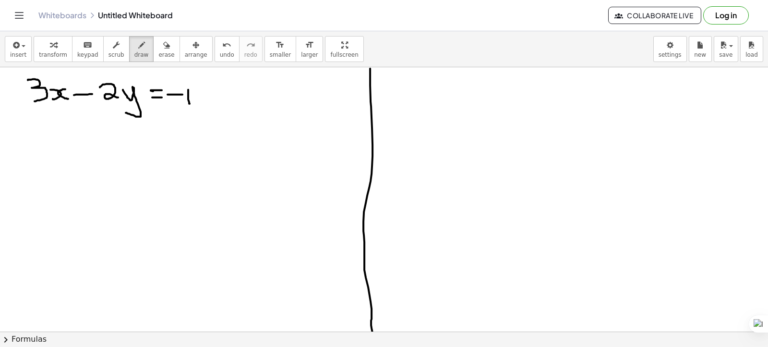
drag, startPoint x: 188, startPoint y: 89, endPoint x: 190, endPoint y: 103, distance: 14.0
drag, startPoint x: 198, startPoint y: 91, endPoint x: 214, endPoint y: 102, distance: 18.9
drag, startPoint x: 244, startPoint y: 94, endPoint x: 272, endPoint y: 91, distance: 28.1
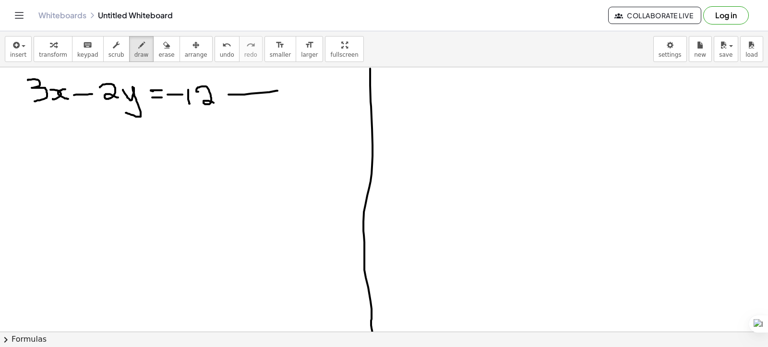
drag, startPoint x: 289, startPoint y: 87, endPoint x: 307, endPoint y: 87, distance: 18.2
drag, startPoint x: 333, startPoint y: 86, endPoint x: 333, endPoint y: 94, distance: 7.7
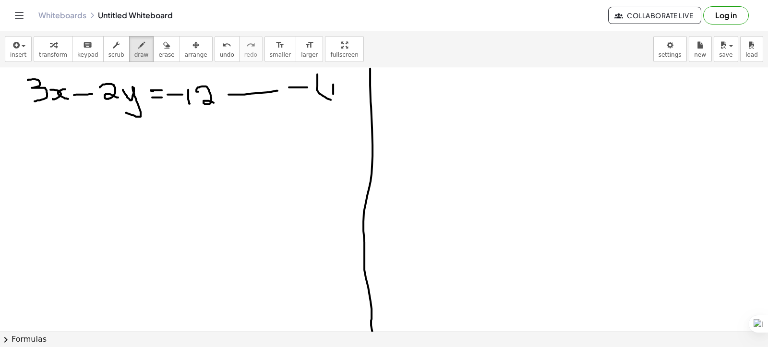
drag, startPoint x: 317, startPoint y: 84, endPoint x: 331, endPoint y: 99, distance: 20.8
drag, startPoint x: 338, startPoint y: 74, endPoint x: 342, endPoint y: 97, distance: 22.6
drag, startPoint x: 37, startPoint y: 118, endPoint x: 48, endPoint y: 126, distance: 13.0
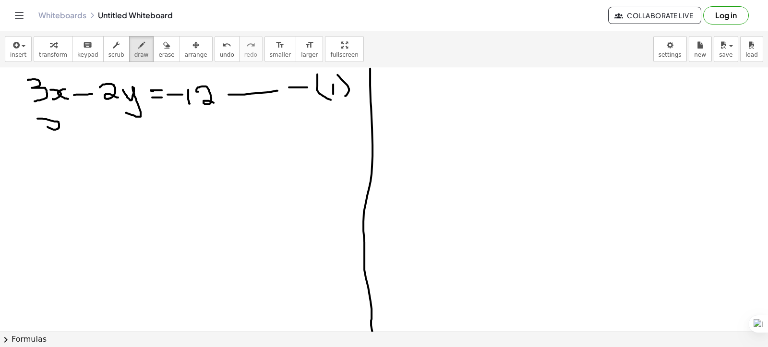
drag, startPoint x: 65, startPoint y: 119, endPoint x: 73, endPoint y: 131, distance: 14.3
drag, startPoint x: 80, startPoint y: 123, endPoint x: 85, endPoint y: 118, distance: 7.5
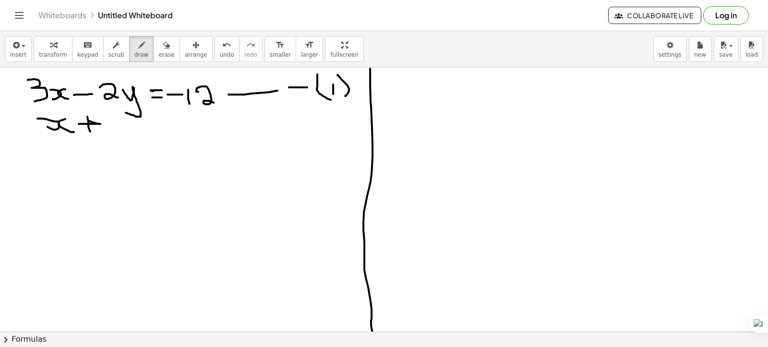
drag, startPoint x: 87, startPoint y: 116, endPoint x: 90, endPoint y: 131, distance: 15.2
drag, startPoint x: 113, startPoint y: 123, endPoint x: 133, endPoint y: 137, distance: 24.2
drag, startPoint x: 134, startPoint y: 127, endPoint x: 139, endPoint y: 137, distance: 10.7
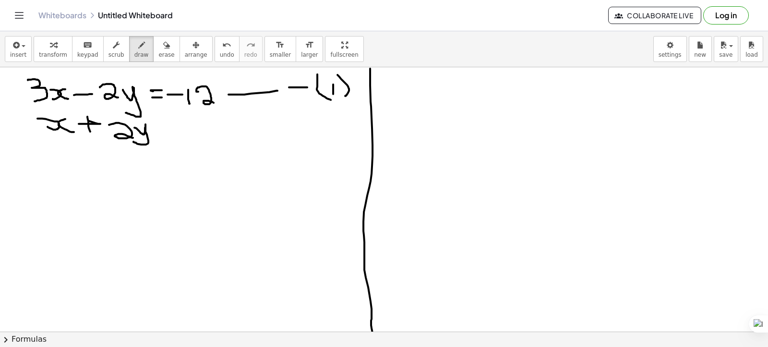
drag, startPoint x: 163, startPoint y: 124, endPoint x: 149, endPoint y: 134, distance: 17.2
drag, startPoint x: 156, startPoint y: 134, endPoint x: 167, endPoint y: 134, distance: 11.1
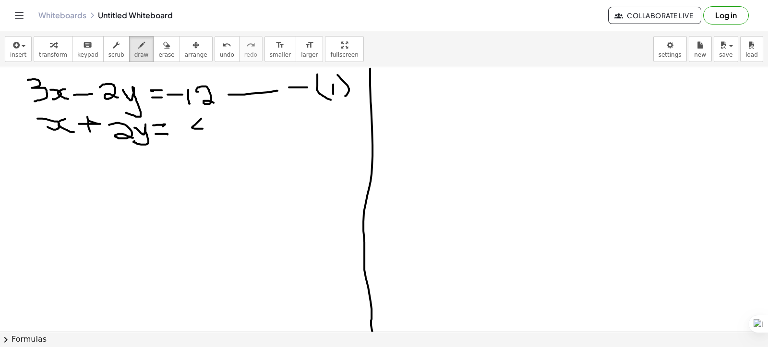
drag, startPoint x: 201, startPoint y: 118, endPoint x: 203, endPoint y: 128, distance: 10.2
drag, startPoint x: 200, startPoint y: 117, endPoint x: 207, endPoint y: 133, distance: 17.2
drag, startPoint x: 200, startPoint y: 129, endPoint x: 215, endPoint y: 128, distance: 14.9
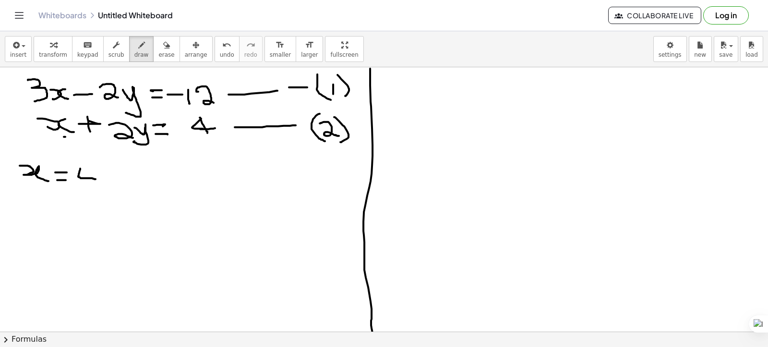
drag, startPoint x: 80, startPoint y: 168, endPoint x: 86, endPoint y: 172, distance: 7.3
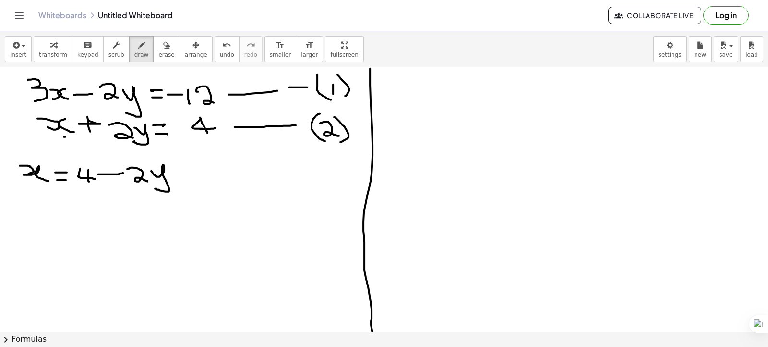
drag, startPoint x: 151, startPoint y: 170, endPoint x: 155, endPoint y: 188, distance: 18.2
drag, startPoint x: 231, startPoint y: 173, endPoint x: 272, endPoint y: 173, distance: 40.8
drag, startPoint x: 318, startPoint y: 159, endPoint x: 318, endPoint y: 174, distance: 14.9
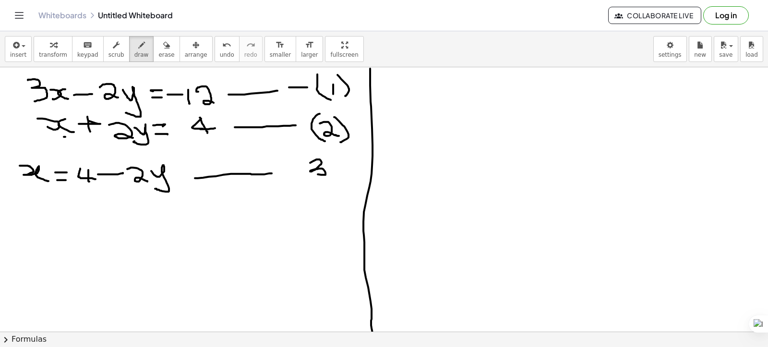
drag, startPoint x: 325, startPoint y: 155, endPoint x: 332, endPoint y: 180, distance: 26.1
drag, startPoint x: 53, startPoint y: 108, endPoint x: 63, endPoint y: 108, distance: 10.1
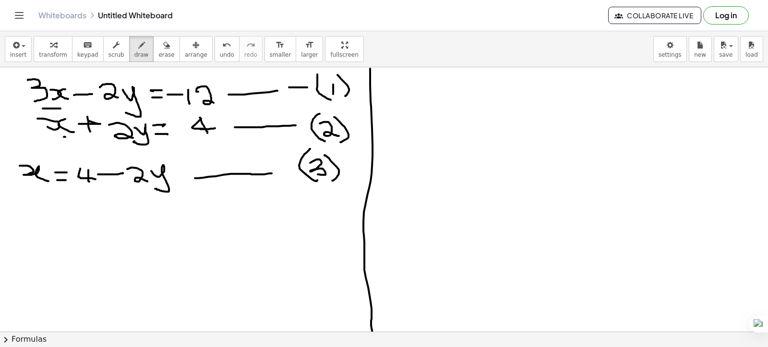
drag, startPoint x: 82, startPoint y: 192, endPoint x: 163, endPoint y: 192, distance: 81.6
drag, startPoint x: 12, startPoint y: 212, endPoint x: 22, endPoint y: 226, distance: 17.1
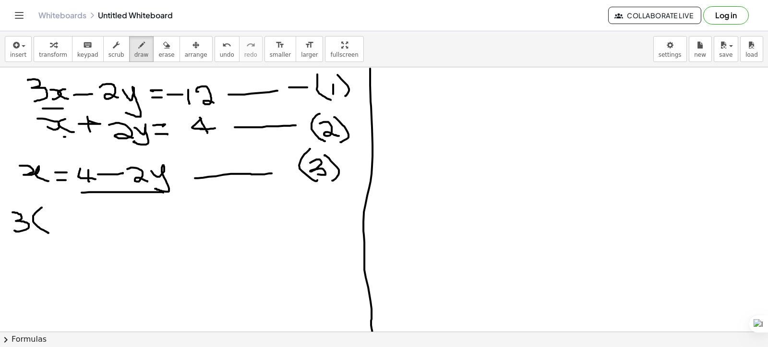
drag, startPoint x: 42, startPoint y: 207, endPoint x: 49, endPoint y: 232, distance: 26.3
drag, startPoint x: 51, startPoint y: 211, endPoint x: 59, endPoint y: 221, distance: 12.4
drag, startPoint x: 52, startPoint y: 211, endPoint x: 51, endPoint y: 225, distance: 13.9
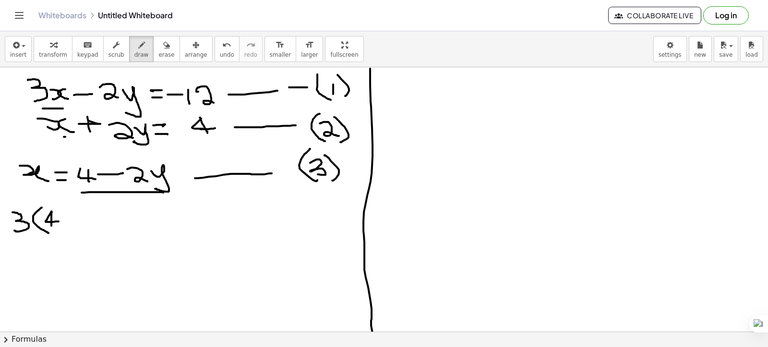
drag, startPoint x: 60, startPoint y: 222, endPoint x: 76, endPoint y: 221, distance: 16.4
drag, startPoint x: 81, startPoint y: 218, endPoint x: 92, endPoint y: 230, distance: 16.6
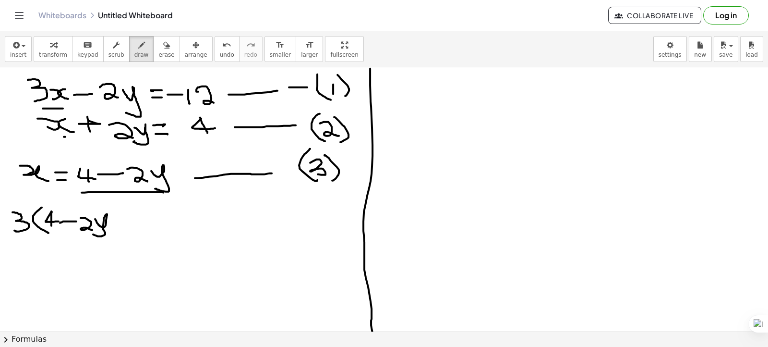
drag, startPoint x: 95, startPoint y: 219, endPoint x: 91, endPoint y: 233, distance: 15.4
drag, startPoint x: 109, startPoint y: 208, endPoint x: 113, endPoint y: 237, distance: 29.1
drag, startPoint x: 132, startPoint y: 221, endPoint x: 146, endPoint y: 221, distance: 14.9
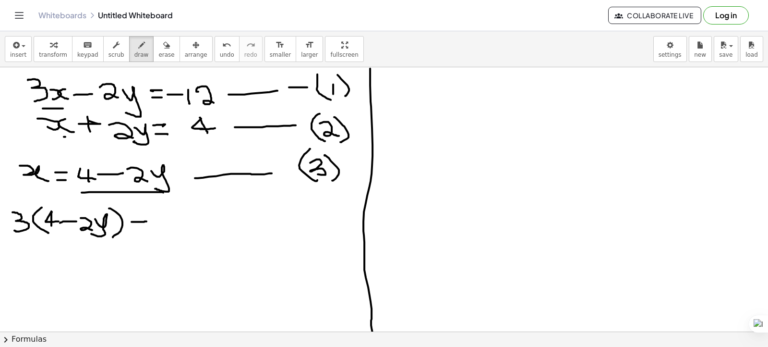
drag, startPoint x: 158, startPoint y: 215, endPoint x: 177, endPoint y: 231, distance: 24.2
drag, startPoint x: 180, startPoint y: 220, endPoint x: 179, endPoint y: 234, distance: 14.0
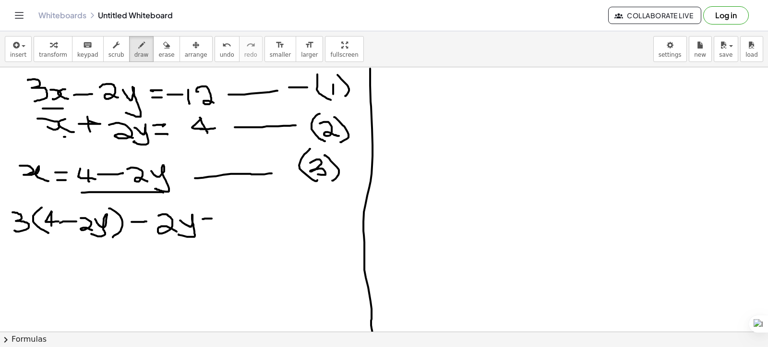
drag, startPoint x: 203, startPoint y: 219, endPoint x: 206, endPoint y: 224, distance: 6.7
drag, startPoint x: 205, startPoint y: 226, endPoint x: 217, endPoint y: 226, distance: 11.5
drag, startPoint x: 223, startPoint y: 223, endPoint x: 239, endPoint y: 223, distance: 15.8
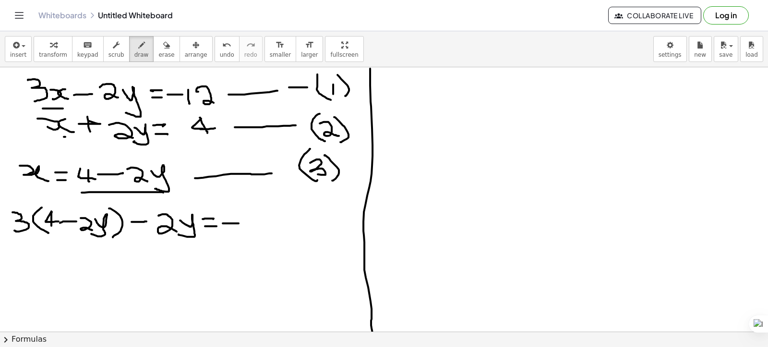
drag, startPoint x: 245, startPoint y: 215, endPoint x: 247, endPoint y: 227, distance: 12.2
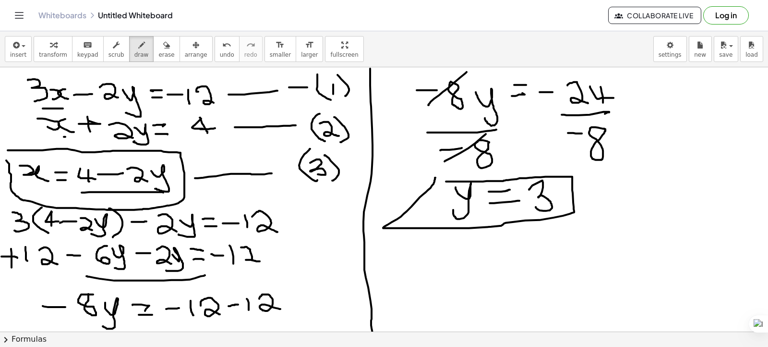
drag, startPoint x: 382, startPoint y: 247, endPoint x: 413, endPoint y: 256, distance: 32.5
drag, startPoint x: 413, startPoint y: 247, endPoint x: 423, endPoint y: 267, distance: 22.1
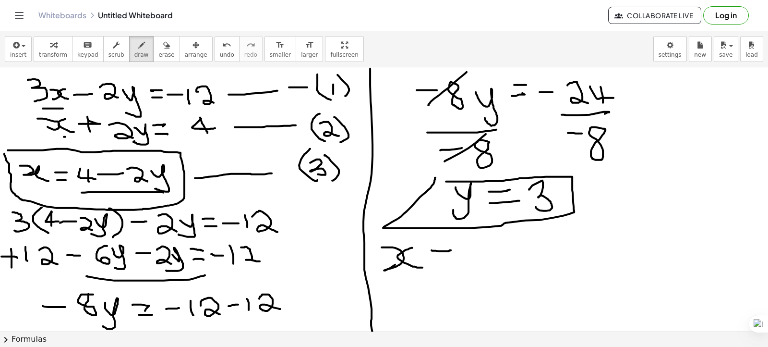
drag, startPoint x: 436, startPoint y: 250, endPoint x: 442, endPoint y: 255, distance: 7.2
drag, startPoint x: 436, startPoint y: 261, endPoint x: 451, endPoint y: 261, distance: 15.4
drag, startPoint x: 490, startPoint y: 251, endPoint x: 482, endPoint y: 254, distance: 8.2
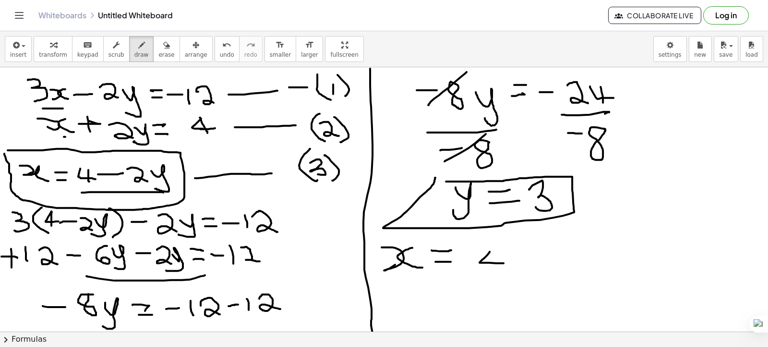
drag, startPoint x: 490, startPoint y: 251, endPoint x: 495, endPoint y: 261, distance: 11.4
drag, startPoint x: 515, startPoint y: 257, endPoint x: 531, endPoint y: 255, distance: 16.5
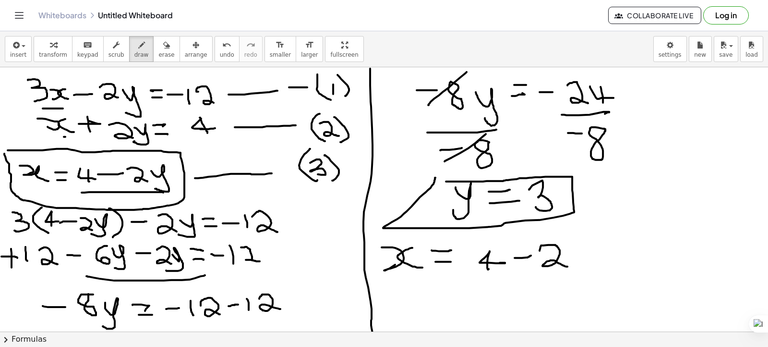
drag, startPoint x: 540, startPoint y: 250, endPoint x: 535, endPoint y: 222, distance: 28.4
drag, startPoint x: 575, startPoint y: 234, endPoint x: 585, endPoint y: 259, distance: 27.4
drag, startPoint x: 586, startPoint y: 243, endPoint x: 589, endPoint y: 257, distance: 14.8
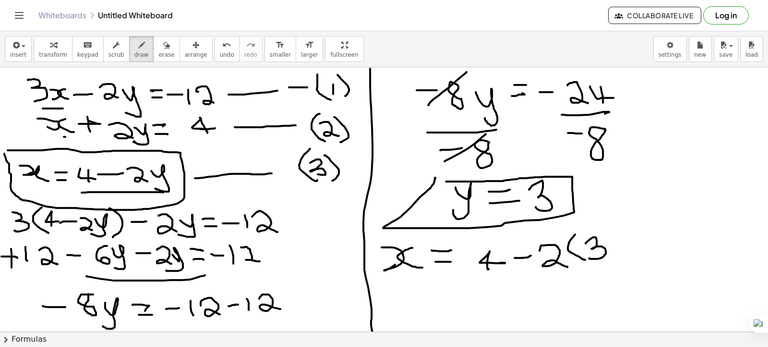
drag, startPoint x: 608, startPoint y: 230, endPoint x: 446, endPoint y: 284, distance: 170.9
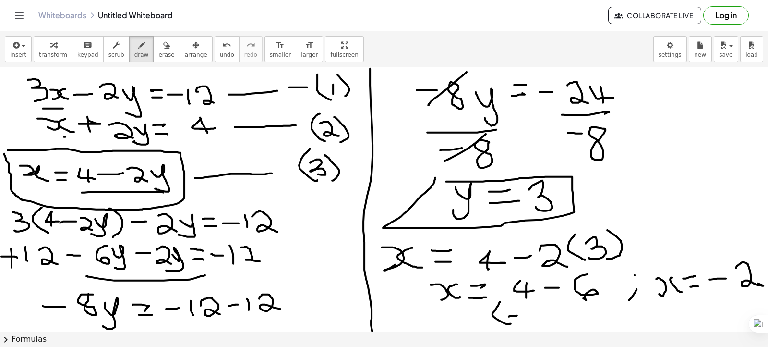
click at [584, 331] on div "insert select one: Math Expression Function Text Youtube Video Graphing Geometr…" at bounding box center [384, 189] width 768 height 316
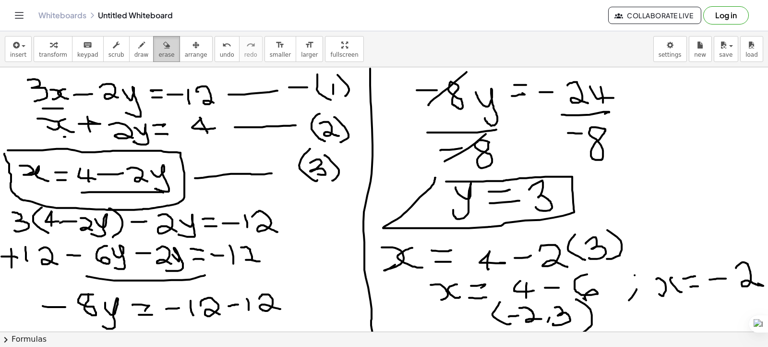
click at [158, 51] on span "erase" at bounding box center [166, 54] width 16 height 7
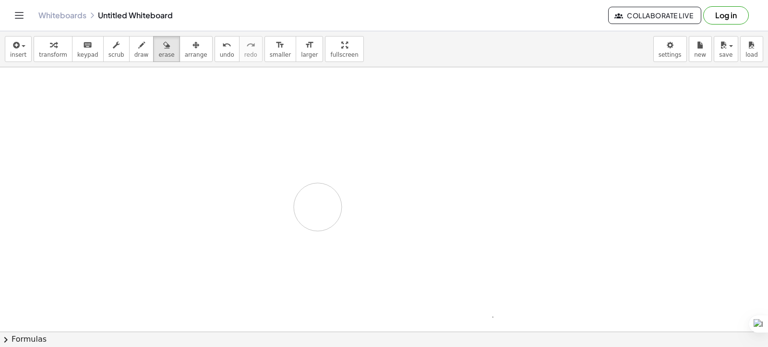
drag, startPoint x: 33, startPoint y: 77, endPoint x: 343, endPoint y: 74, distance: 310.3
click at [138, 48] on icon "button" at bounding box center [141, 45] width 7 height 12
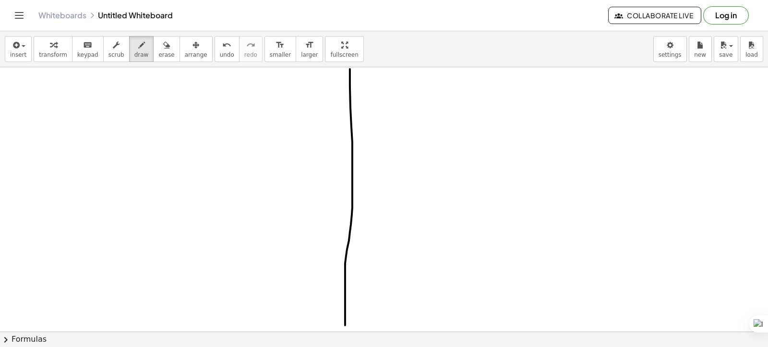
drag, startPoint x: 350, startPoint y: 69, endPoint x: 347, endPoint y: 323, distance: 254.6
drag, startPoint x: 45, startPoint y: 86, endPoint x: 51, endPoint y: 118, distance: 31.7
drag, startPoint x: 80, startPoint y: 102, endPoint x: 88, endPoint y: 111, distance: 12.2
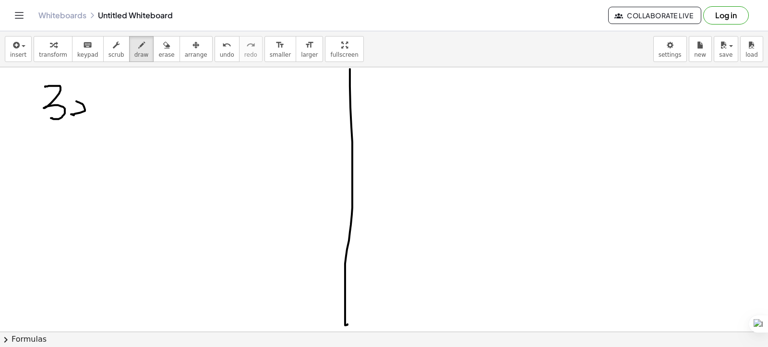
drag, startPoint x: 89, startPoint y: 101, endPoint x: 97, endPoint y: 114, distance: 14.8
drag, startPoint x: 108, startPoint y: 108, endPoint x: 129, endPoint y: 105, distance: 21.3
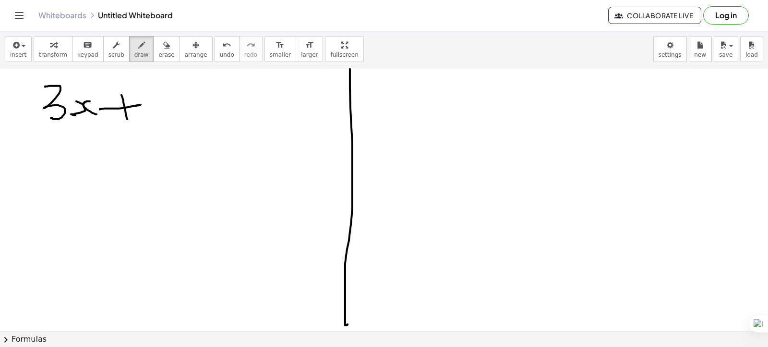
drag, startPoint x: 123, startPoint y: 100, endPoint x: 143, endPoint y: 114, distance: 23.4
drag, startPoint x: 152, startPoint y: 97, endPoint x: 160, endPoint y: 120, distance: 24.2
drag, startPoint x: 182, startPoint y: 100, endPoint x: 182, endPoint y: 114, distance: 13.4
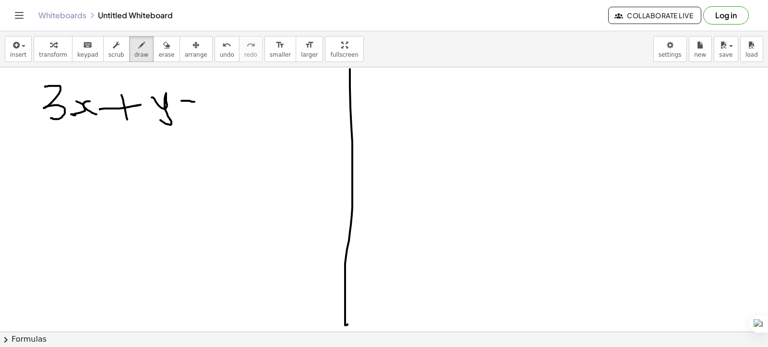
drag, startPoint x: 181, startPoint y: 113, endPoint x: 199, endPoint y: 112, distance: 18.3
drag, startPoint x: 216, startPoint y: 93, endPoint x: 223, endPoint y: 120, distance: 28.3
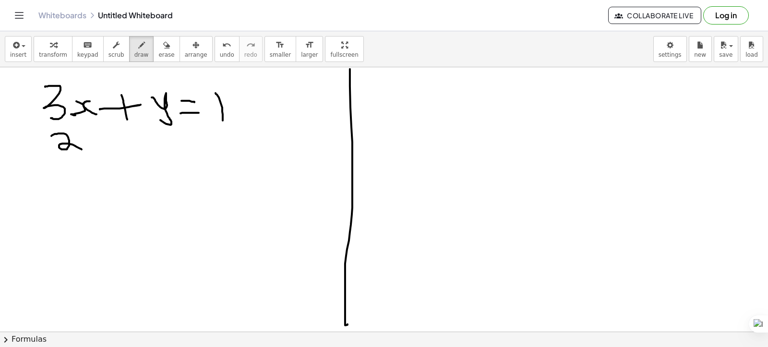
drag, startPoint x: 51, startPoint y: 135, endPoint x: 81, endPoint y: 142, distance: 30.5
drag, startPoint x: 82, startPoint y: 141, endPoint x: 94, endPoint y: 149, distance: 15.2
drag, startPoint x: 97, startPoint y: 140, endPoint x: 111, endPoint y: 152, distance: 18.1
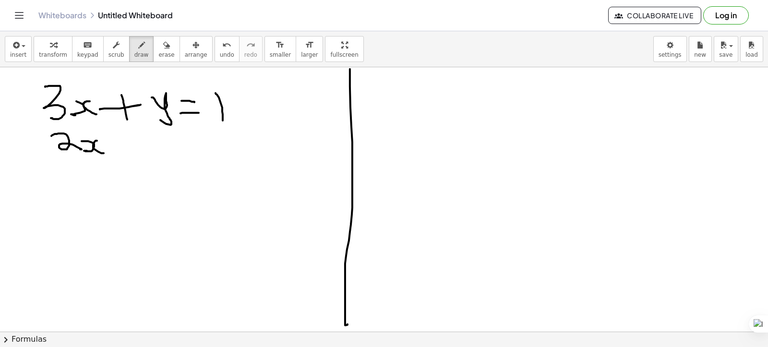
drag, startPoint x: 115, startPoint y: 146, endPoint x: 122, endPoint y: 137, distance: 11.2
drag, startPoint x: 124, startPoint y: 136, endPoint x: 128, endPoint y: 152, distance: 15.8
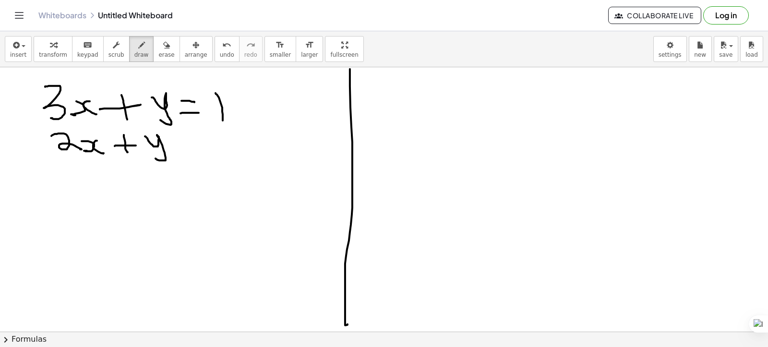
drag, startPoint x: 145, startPoint y: 136, endPoint x: 155, endPoint y: 158, distance: 24.3
drag, startPoint x: 187, startPoint y: 135, endPoint x: 182, endPoint y: 142, distance: 8.9
drag, startPoint x: 176, startPoint y: 144, endPoint x: 188, endPoint y: 144, distance: 11.5
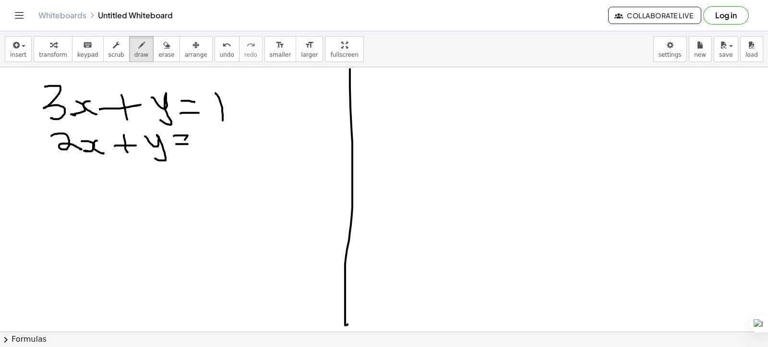
drag, startPoint x: 209, startPoint y: 134, endPoint x: 234, endPoint y: 156, distance: 33.4
drag, startPoint x: 11, startPoint y: 86, endPoint x: 15, endPoint y: 101, distance: 15.0
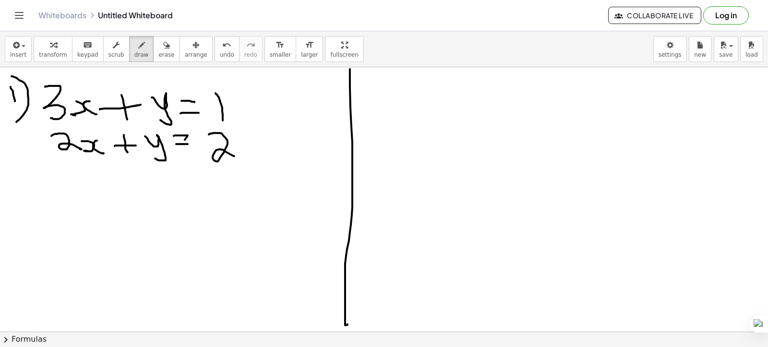
drag, startPoint x: 12, startPoint y: 76, endPoint x: 13, endPoint y: 122, distance: 46.1
drag, startPoint x: 8, startPoint y: 180, endPoint x: 25, endPoint y: 195, distance: 23.2
drag, startPoint x: 32, startPoint y: 179, endPoint x: 22, endPoint y: 202, distance: 25.6
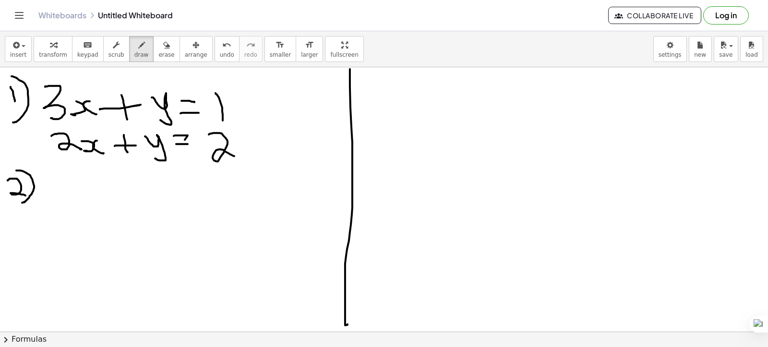
drag, startPoint x: 58, startPoint y: 183, endPoint x: 67, endPoint y: 201, distance: 20.2
drag, startPoint x: 81, startPoint y: 193, endPoint x: 85, endPoint y: 200, distance: 8.2
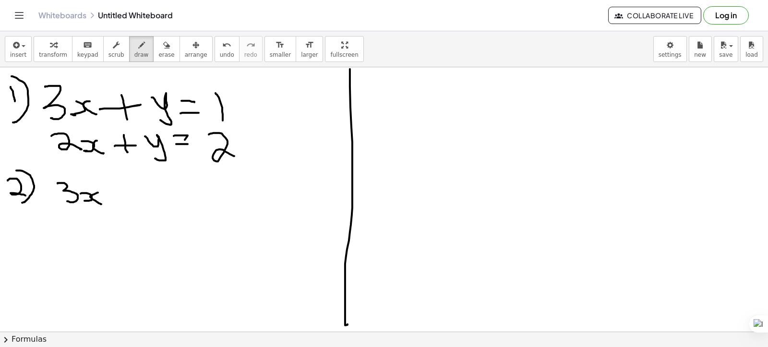
drag, startPoint x: 98, startPoint y: 192, endPoint x: 101, endPoint y: 204, distance: 12.0
drag, startPoint x: 109, startPoint y: 195, endPoint x: 124, endPoint y: 195, distance: 14.9
drag, startPoint x: 141, startPoint y: 183, endPoint x: 139, endPoint y: 202, distance: 18.4
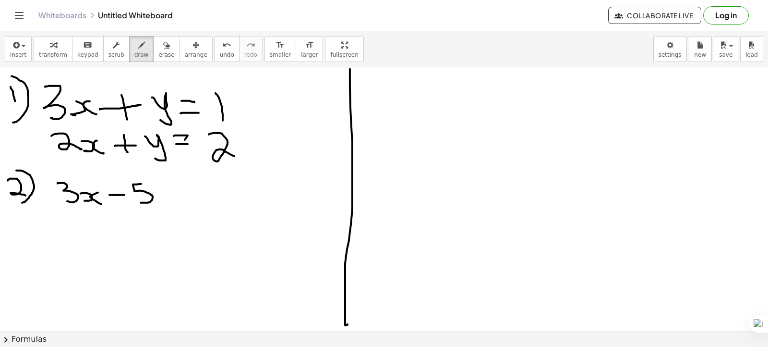
drag, startPoint x: 158, startPoint y: 189, endPoint x: 161, endPoint y: 209, distance: 20.4
drag, startPoint x: 179, startPoint y: 191, endPoint x: 187, endPoint y: 194, distance: 9.3
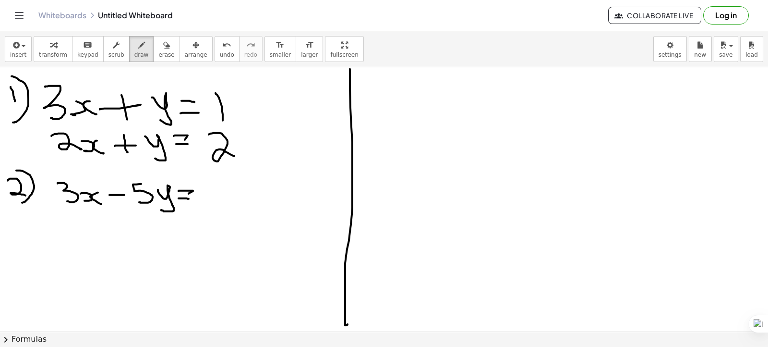
drag, startPoint x: 179, startPoint y: 198, endPoint x: 189, endPoint y: 198, distance: 10.1
drag, startPoint x: 73, startPoint y: 219, endPoint x: 95, endPoint y: 225, distance: 23.1
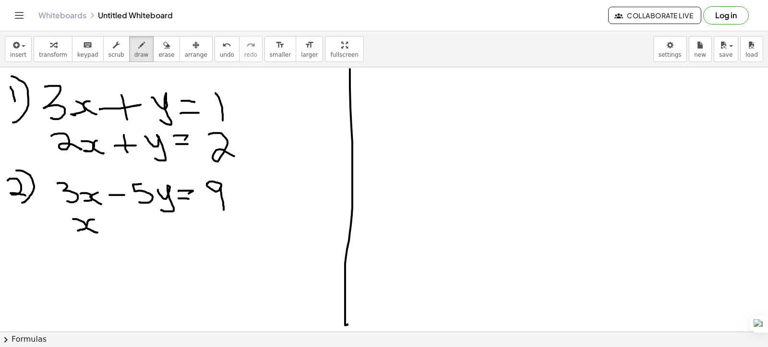
drag, startPoint x: 91, startPoint y: 219, endPoint x: 97, endPoint y: 232, distance: 14.6
drag, startPoint x: 110, startPoint y: 225, endPoint x: 124, endPoint y: 224, distance: 14.4
drag, startPoint x: 114, startPoint y: 219, endPoint x: 117, endPoint y: 229, distance: 11.0
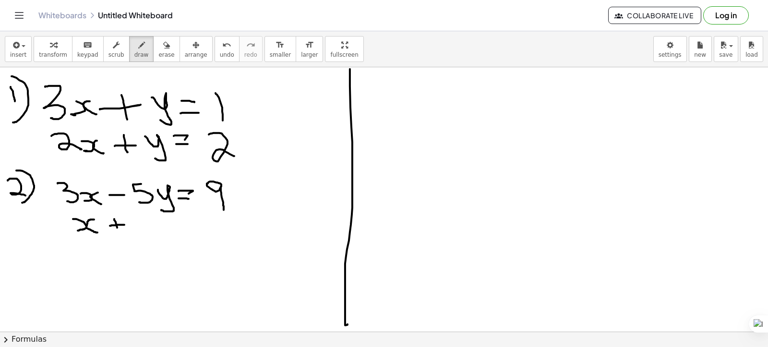
drag, startPoint x: 133, startPoint y: 219, endPoint x: 157, endPoint y: 232, distance: 27.9
drag, startPoint x: 159, startPoint y: 224, endPoint x: 155, endPoint y: 242, distance: 17.8
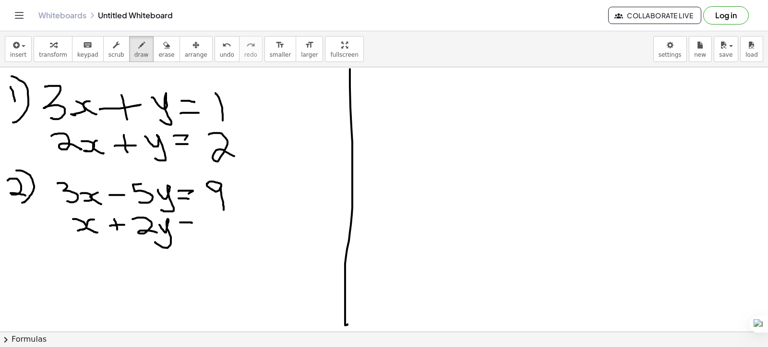
drag, startPoint x: 180, startPoint y: 222, endPoint x: 184, endPoint y: 229, distance: 8.0
drag, startPoint x: 182, startPoint y: 229, endPoint x: 191, endPoint y: 230, distance: 9.2
drag, startPoint x: 204, startPoint y: 226, endPoint x: 214, endPoint y: 227, distance: 10.1
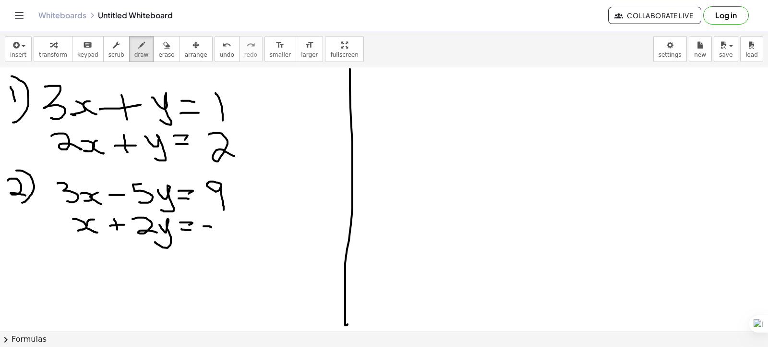
drag, startPoint x: 243, startPoint y: 101, endPoint x: 309, endPoint y: 104, distance: 66.3
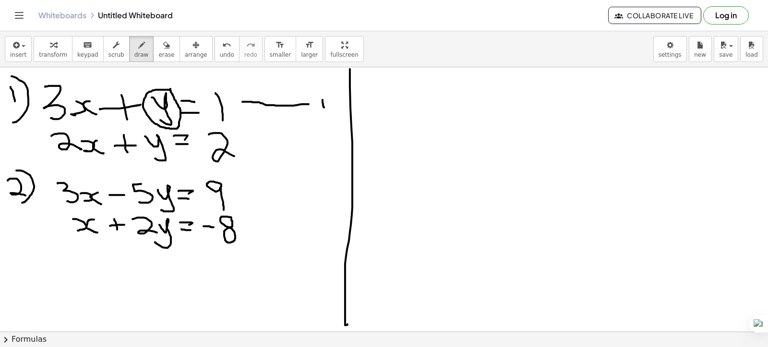
drag, startPoint x: 320, startPoint y: 92, endPoint x: 322, endPoint y: 117, distance: 25.0
drag, startPoint x: 332, startPoint y: 91, endPoint x: 280, endPoint y: 138, distance: 70.0
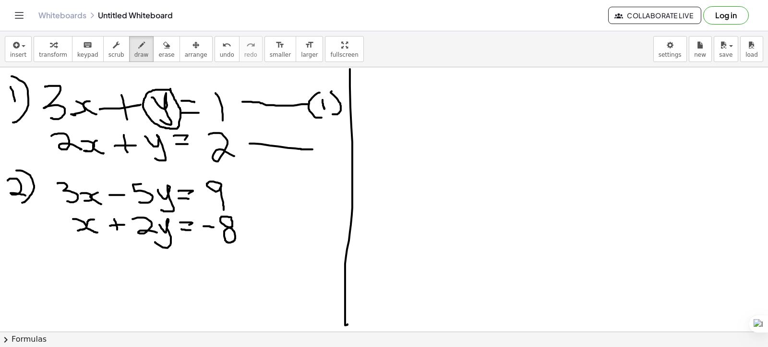
drag, startPoint x: 255, startPoint y: 143, endPoint x: 313, endPoint y: 149, distance: 58.4
drag, startPoint x: 318, startPoint y: 143, endPoint x: 311, endPoint y: 137, distance: 9.2
drag, startPoint x: 313, startPoint y: 135, endPoint x: 325, endPoint y: 151, distance: 19.5
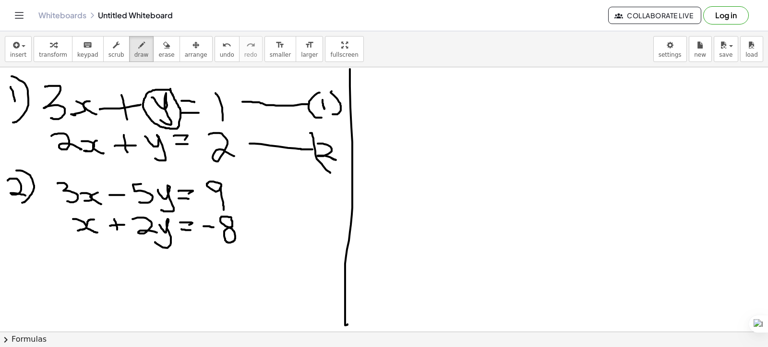
drag, startPoint x: 329, startPoint y: 137, endPoint x: 326, endPoint y: 161, distance: 24.2
drag, startPoint x: 374, startPoint y: 85, endPoint x: 375, endPoint y: 109, distance: 24.0
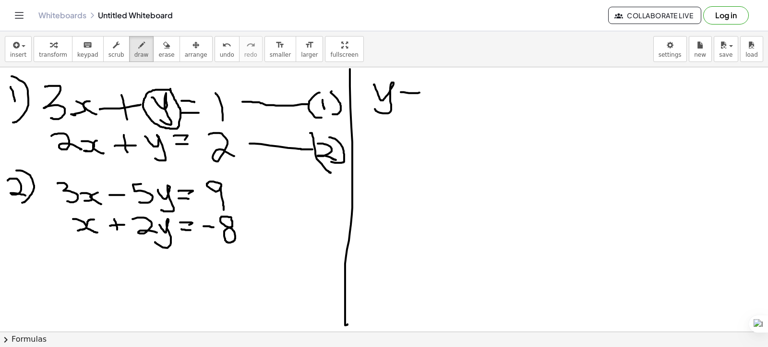
drag, startPoint x: 401, startPoint y: 92, endPoint x: 411, endPoint y: 100, distance: 13.3
drag, startPoint x: 403, startPoint y: 104, endPoint x: 415, endPoint y: 104, distance: 12.0
drag, startPoint x: 170, startPoint y: 84, endPoint x: 165, endPoint y: 87, distance: 6.3
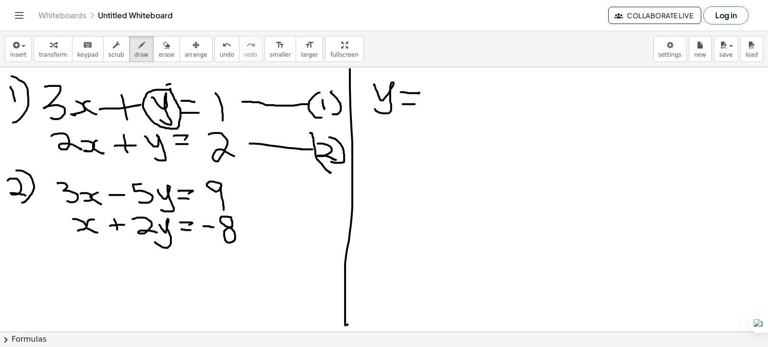
drag, startPoint x: 430, startPoint y: 86, endPoint x: 428, endPoint y: 113, distance: 26.5
drag, startPoint x: 440, startPoint y: 103, endPoint x: 455, endPoint y: 102, distance: 15.4
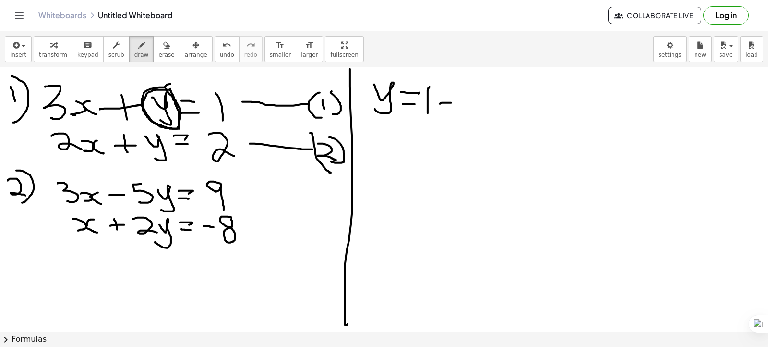
drag, startPoint x: 463, startPoint y: 95, endPoint x: 473, endPoint y: 114, distance: 21.5
drag, startPoint x: 489, startPoint y: 103, endPoint x: 511, endPoint y: 104, distance: 21.6
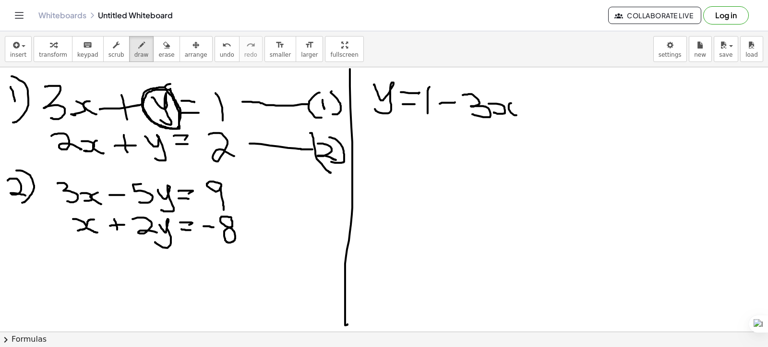
drag, startPoint x: 511, startPoint y: 103, endPoint x: 533, endPoint y: 107, distance: 22.0
drag, startPoint x: 540, startPoint y: 103, endPoint x: 669, endPoint y: 88, distance: 130.0
drag, startPoint x: 692, startPoint y: 84, endPoint x: 699, endPoint y: 92, distance: 10.9
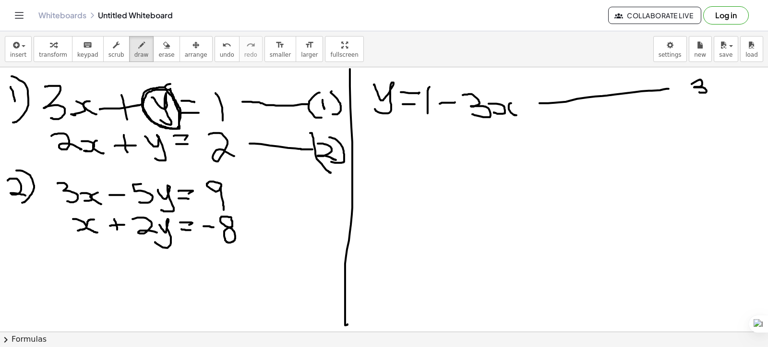
drag, startPoint x: 696, startPoint y: 72, endPoint x: 699, endPoint y: 96, distance: 24.7
drag, startPoint x: 707, startPoint y: 70, endPoint x: 716, endPoint y: 92, distance: 23.1
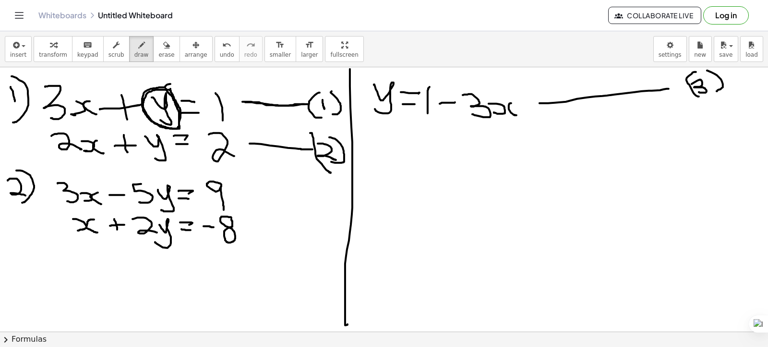
drag, startPoint x: 245, startPoint y: 102, endPoint x: 304, endPoint y: 104, distance: 59.1
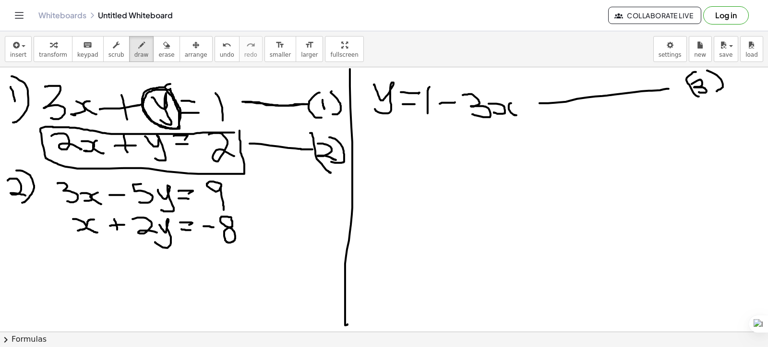
drag, startPoint x: 234, startPoint y: 132, endPoint x: 240, endPoint y: 130, distance: 5.6
drag, startPoint x: 422, startPoint y: 122, endPoint x: 507, endPoint y: 119, distance: 85.0
